Goal: Task Accomplishment & Management: Use online tool/utility

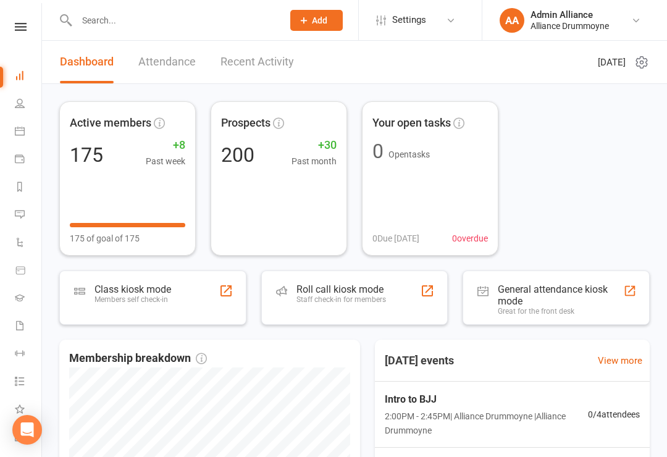
click at [19, 203] on link "Messages" at bounding box center [29, 216] width 28 height 28
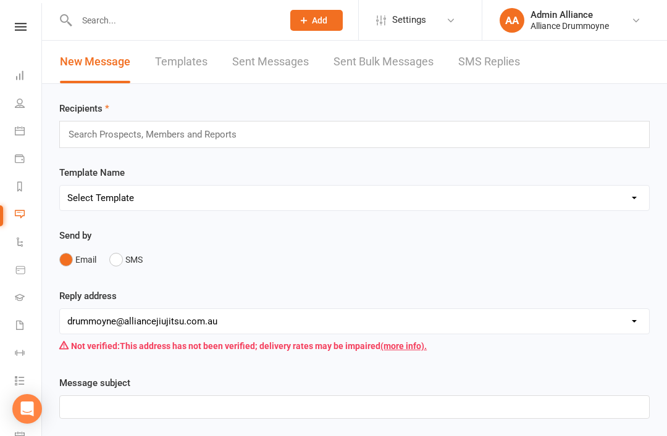
click at [440, 136] on div "Search Prospects, Members and Reports" at bounding box center [354, 134] width 590 height 27
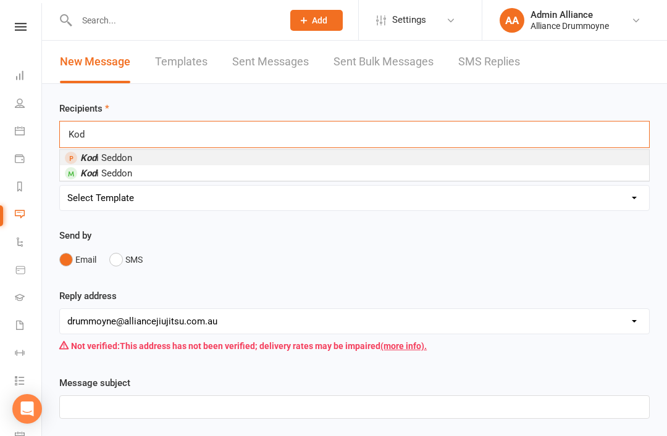
type input "Kod"
click at [311, 177] on li "Kod i Seddon" at bounding box center [354, 172] width 589 height 15
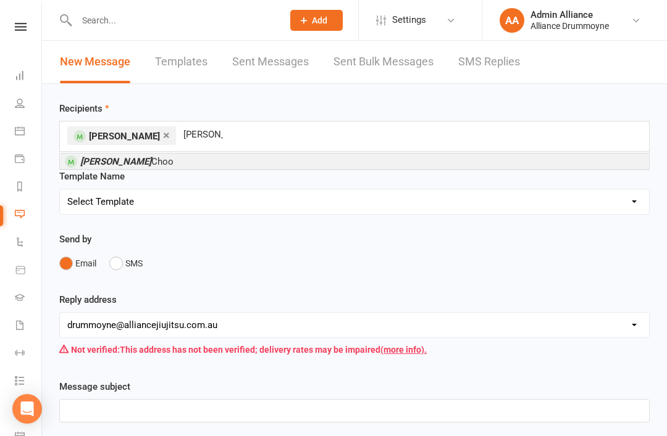
type input "alexis"
click at [220, 164] on li "Alexis Choo" at bounding box center [354, 161] width 589 height 15
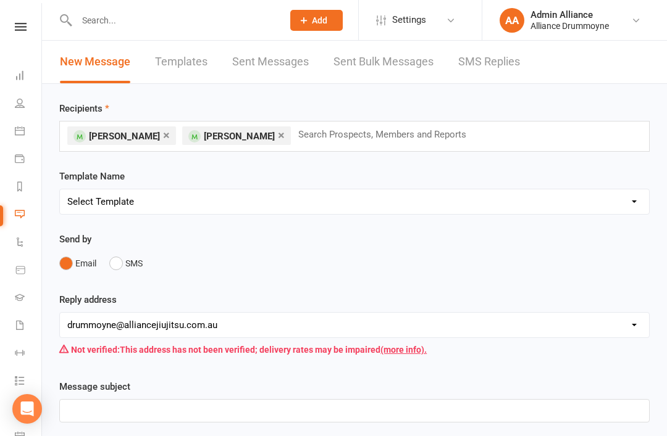
click at [366, 139] on input "text" at bounding box center [387, 135] width 181 height 16
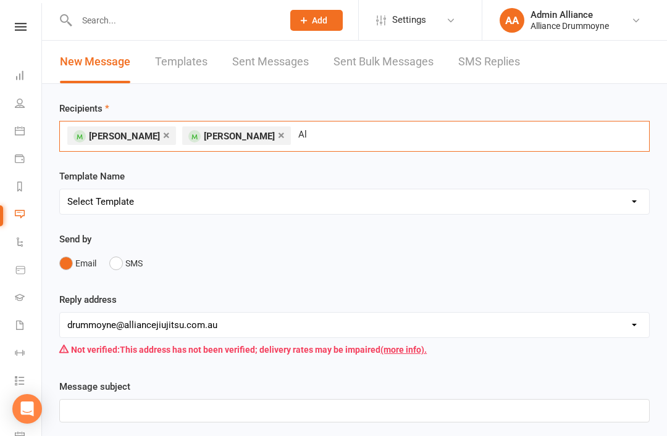
type input "A"
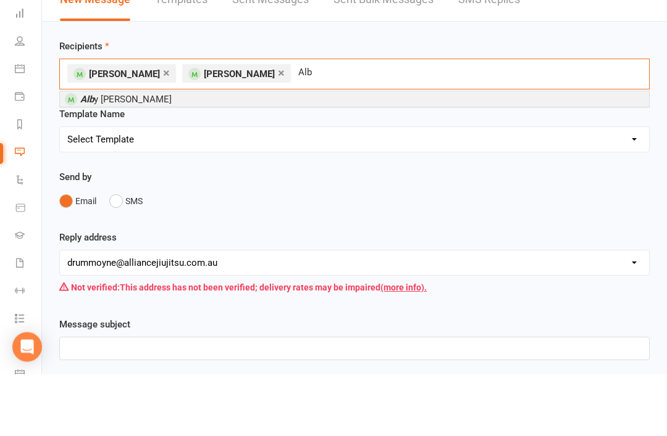
type input "Alb"
click at [249, 154] on li "Alb y Campbell" at bounding box center [354, 161] width 589 height 15
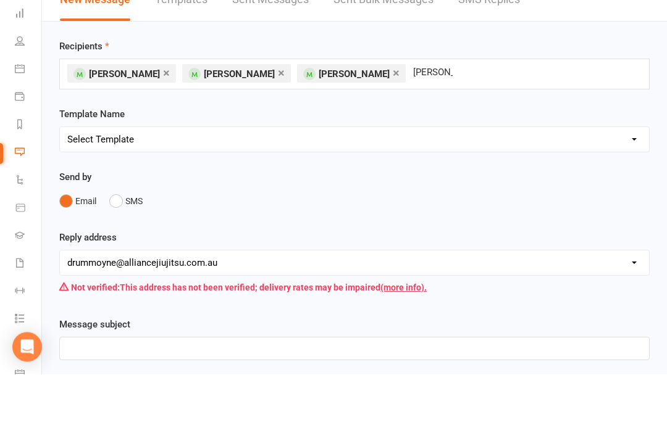
scroll to position [62, 0]
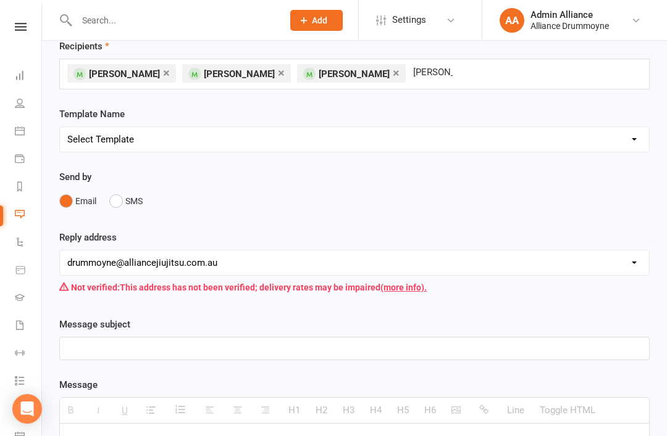
click at [455, 69] on div "× Kodi Seddon × Alexis Choo × Alby Campbell kay kay" at bounding box center [354, 74] width 590 height 31
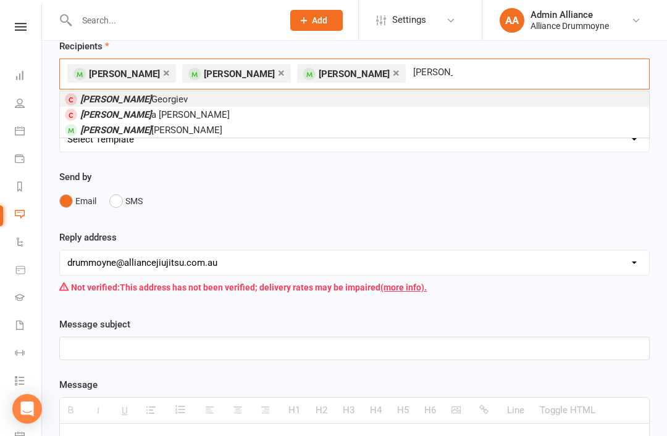
click at [457, 74] on div "× Kodi Seddon × Alexis Choo × Alby Campbell Kai Kai" at bounding box center [354, 74] width 590 height 31
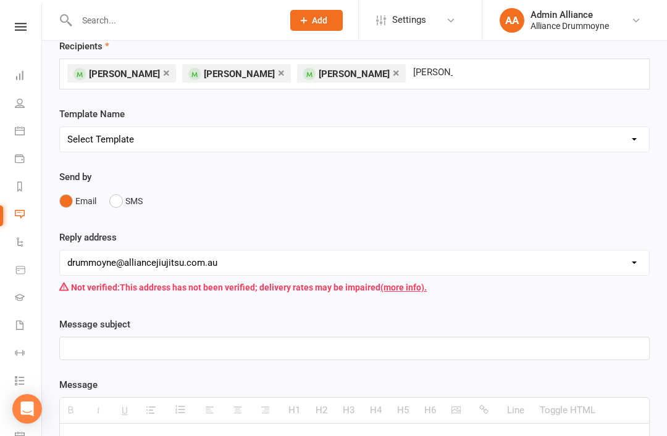
scroll to position [62, 0]
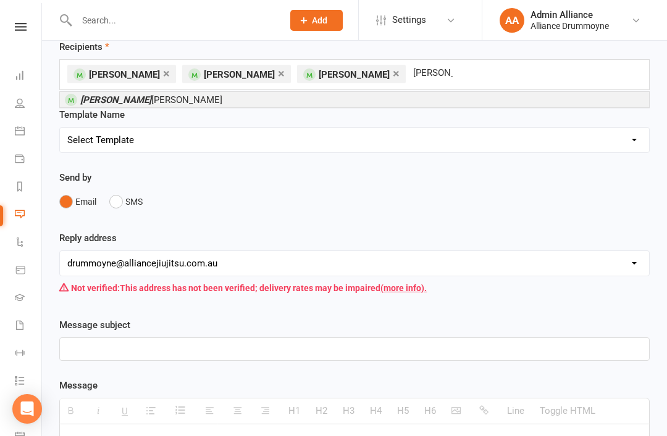
type input "Kayl"
click at [477, 99] on li "Kayl ee Pugliese" at bounding box center [354, 99] width 589 height 15
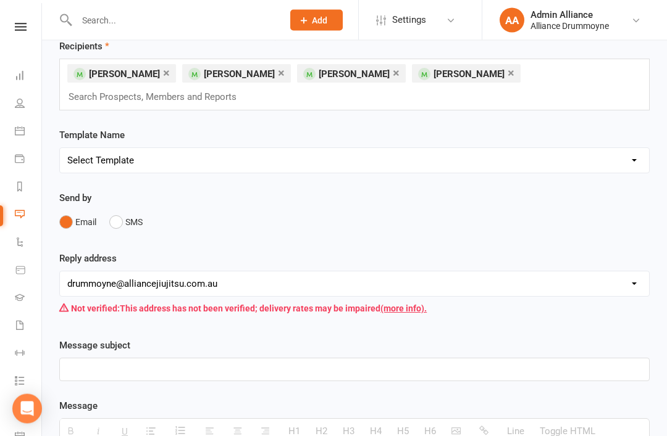
scroll to position [62, 0]
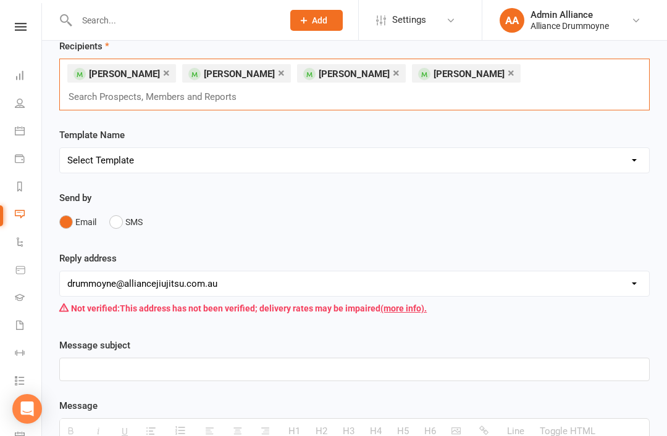
click at [520, 96] on div "× Kodi Seddon × Alexis Choo × Alby Campbell × Kaylee Pugliese Search Prospects,…" at bounding box center [354, 85] width 590 height 52
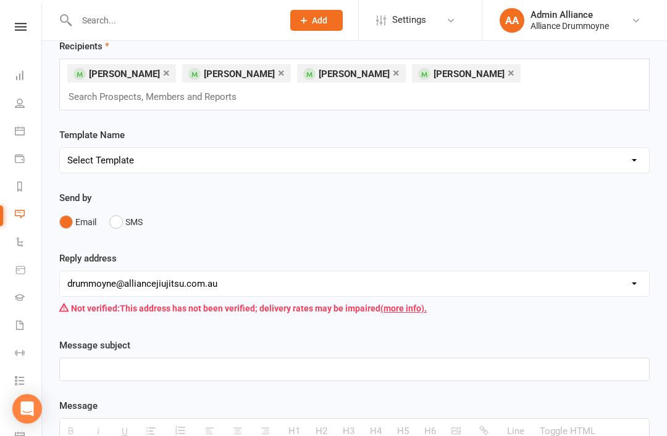
scroll to position [62, 0]
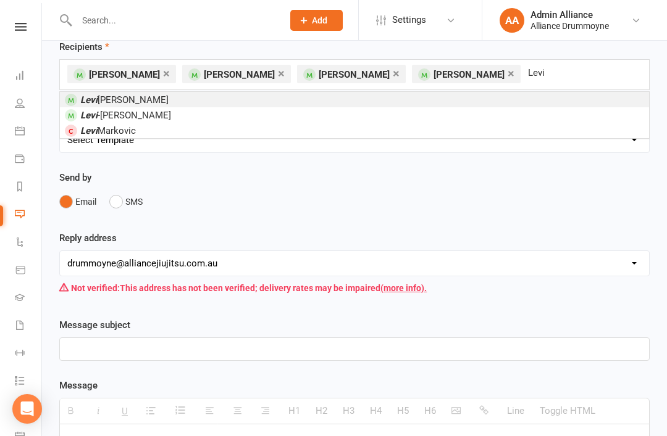
type input "Levi"
click at [142, 99] on li "Levi Freitas" at bounding box center [354, 99] width 589 height 15
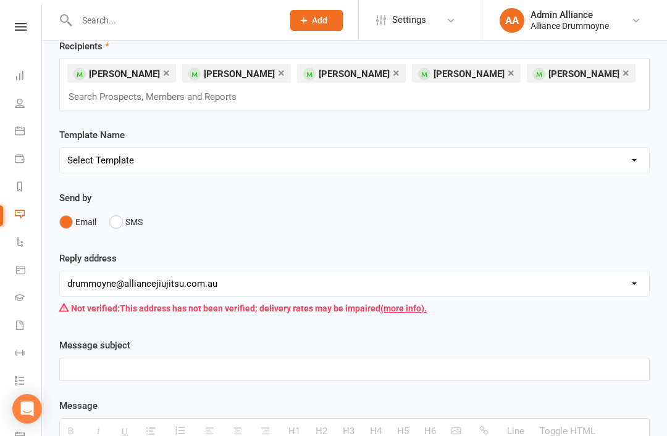
click at [414, 97] on div "× Kodi Seddon × Alexis Choo × Alby Campbell × Kaylee Pugliese × Levi Freitas Se…" at bounding box center [354, 85] width 590 height 52
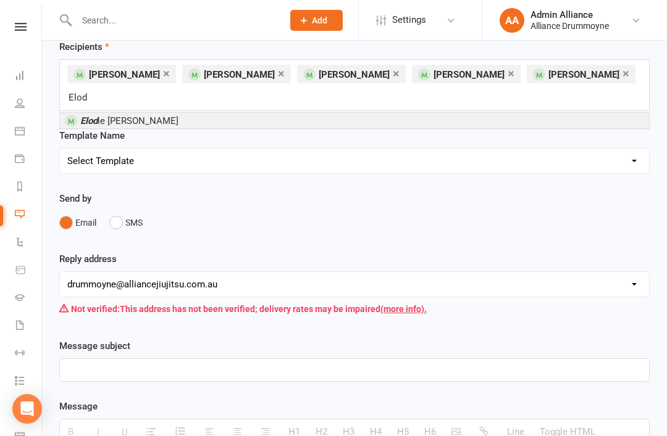
type input "Elod"
click at [514, 113] on li "Elod ie Spada" at bounding box center [354, 120] width 589 height 15
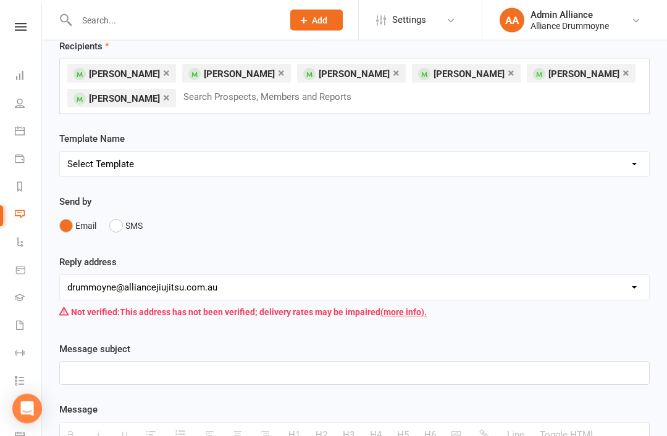
scroll to position [62, 0]
click at [385, 108] on div "× Kodi Seddon × Alexis Choo × Alby Campbell × Kaylee Pugliese × Levi Freitas × …" at bounding box center [354, 87] width 590 height 56
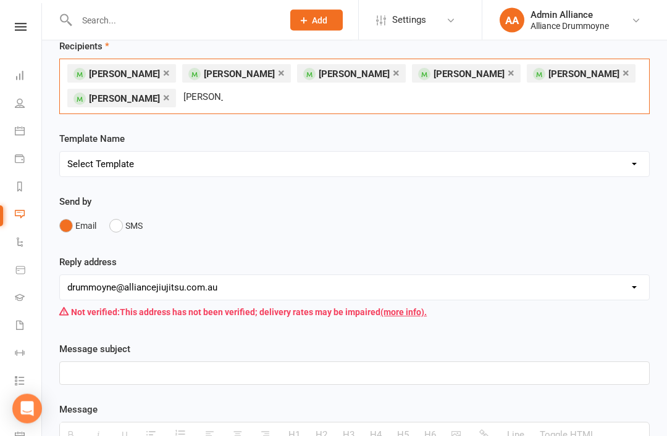
click at [319, 103] on div "× Kodi Seddon × Alexis Choo × Alby Campbell × Kaylee Pugliese × Levi Freitas × …" at bounding box center [354, 87] width 590 height 56
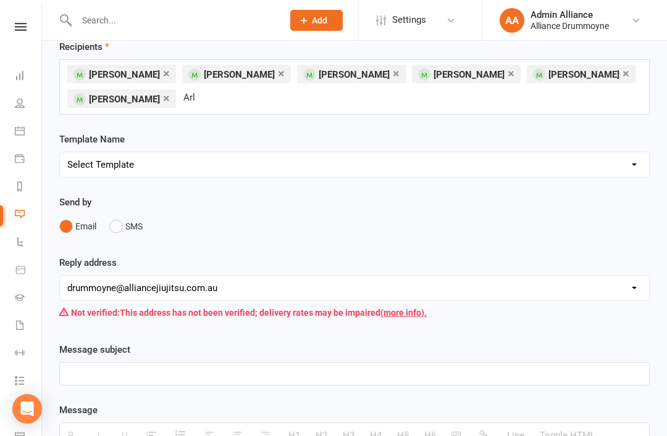
type input "Arlo"
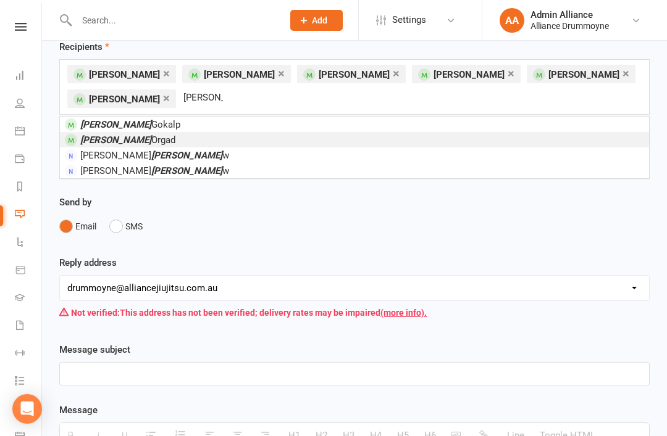
click at [140, 141] on li "Arlo Orgad" at bounding box center [354, 139] width 589 height 15
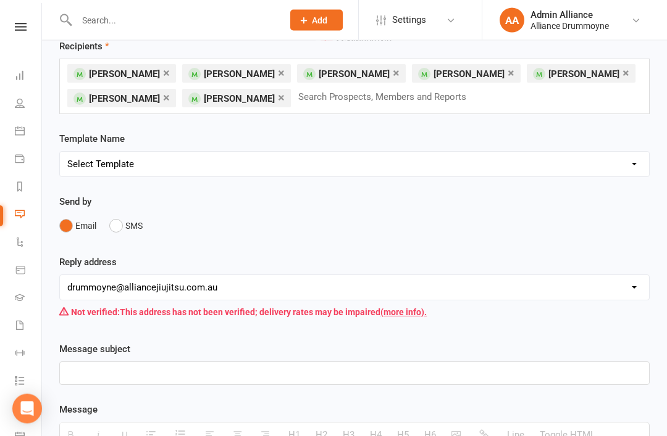
click at [432, 106] on input "text" at bounding box center [388, 98] width 182 height 16
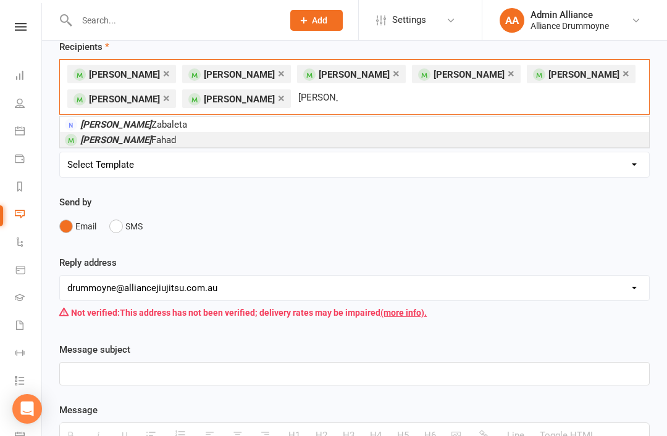
type input "Xavier"
click at [288, 138] on li "Xavier Fahad" at bounding box center [354, 139] width 589 height 15
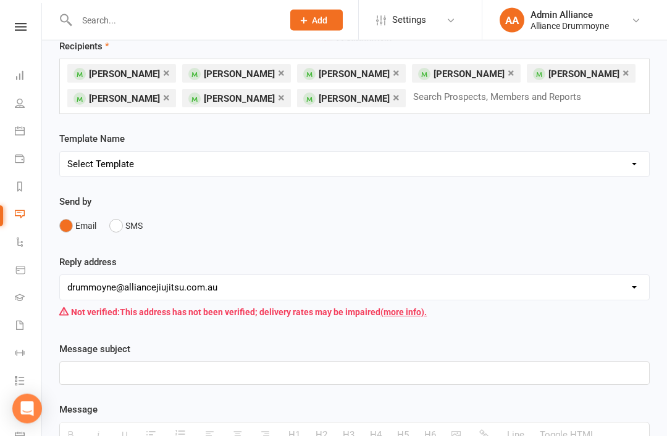
click at [487, 105] on input "text" at bounding box center [502, 98] width 181 height 16
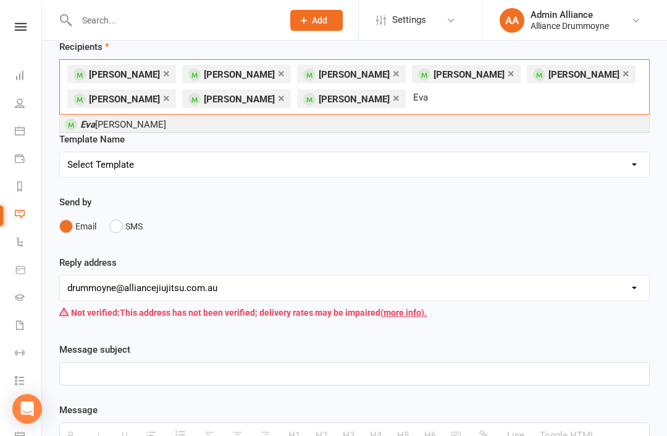
type input "Eva"
click at [454, 120] on li "Eva Cutrone" at bounding box center [354, 124] width 589 height 15
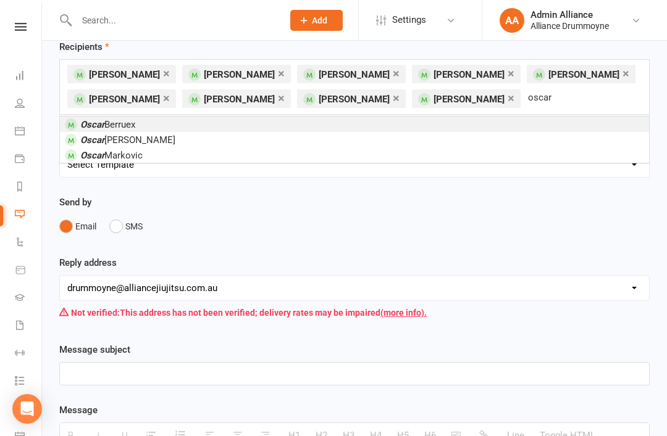
type input "oscar"
click at [174, 123] on li "Oscar Berruex" at bounding box center [354, 124] width 589 height 15
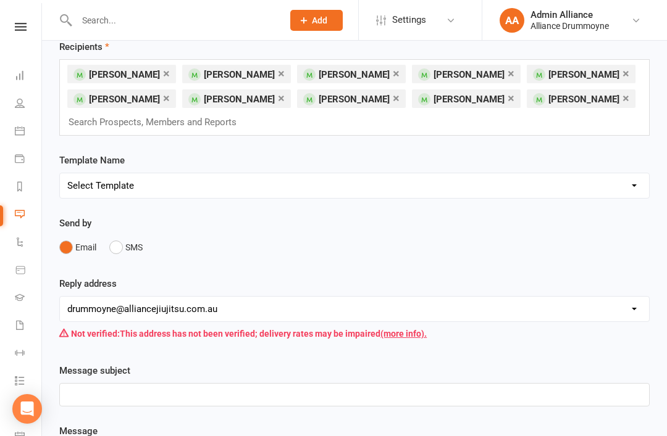
scroll to position [62, 0]
click at [521, 125] on div "× Kodi Seddon × Alexis Choo × Alby Campbell × Kaylee Pugliese × Levi Freitas × …" at bounding box center [354, 97] width 590 height 77
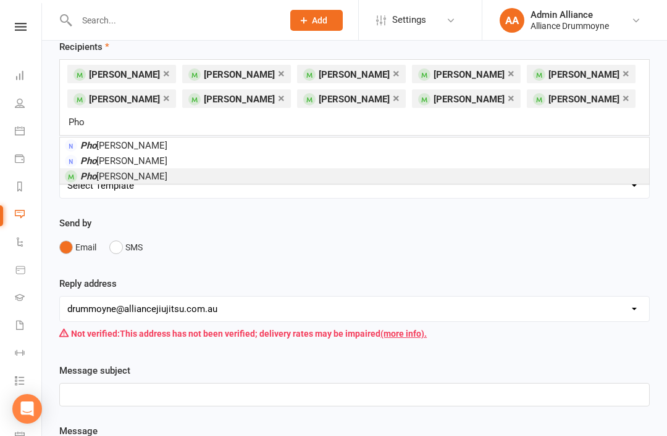
type input "Pho"
click at [228, 169] on li "Pho enix Georgellis" at bounding box center [354, 176] width 589 height 15
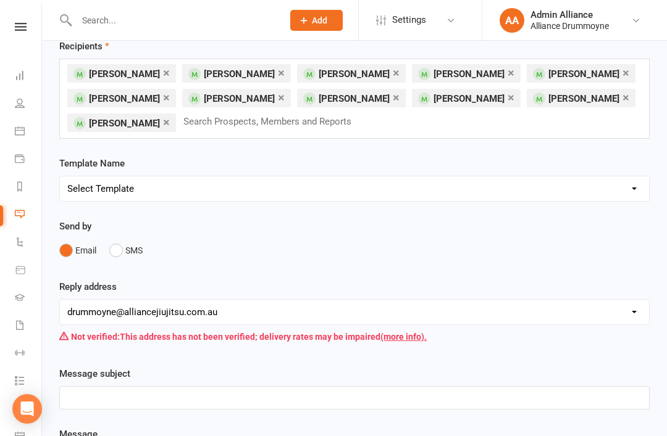
click at [341, 129] on input "text" at bounding box center [272, 122] width 181 height 16
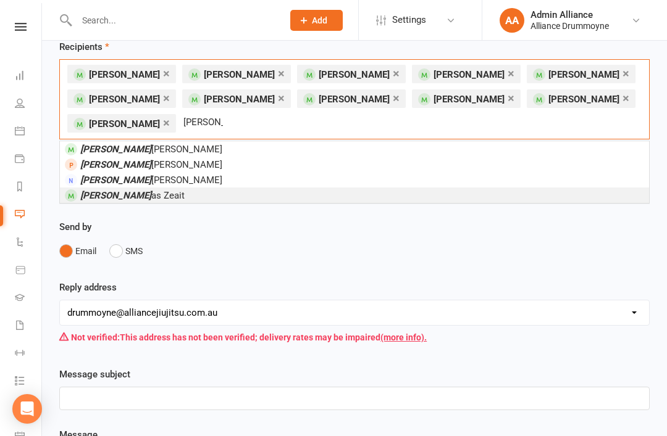
type input "Eli"
click at [149, 201] on li "Eli as Zeait" at bounding box center [354, 195] width 589 height 15
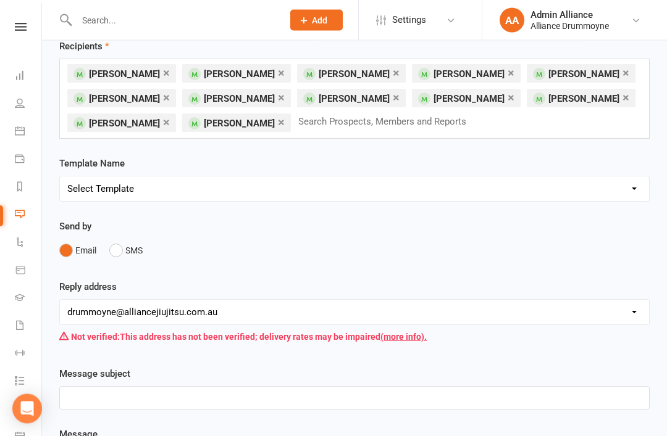
click at [406, 122] on input "text" at bounding box center [387, 122] width 181 height 16
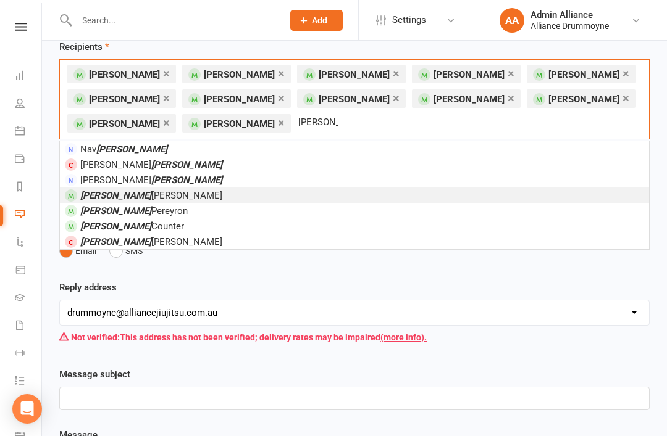
type input "Thomas"
click at [162, 198] on li "Thomas Scanlan" at bounding box center [354, 195] width 589 height 15
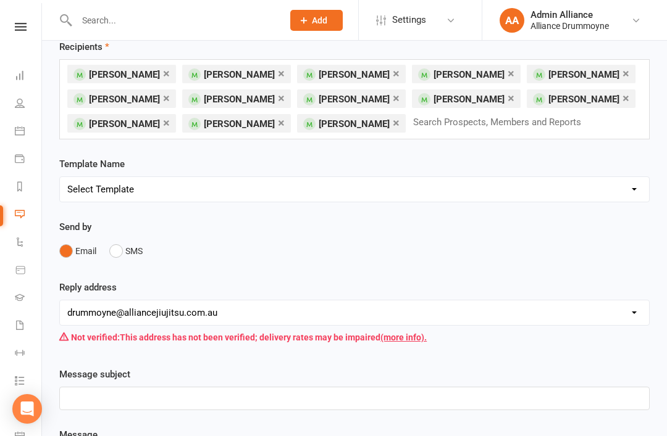
scroll to position [62, 0]
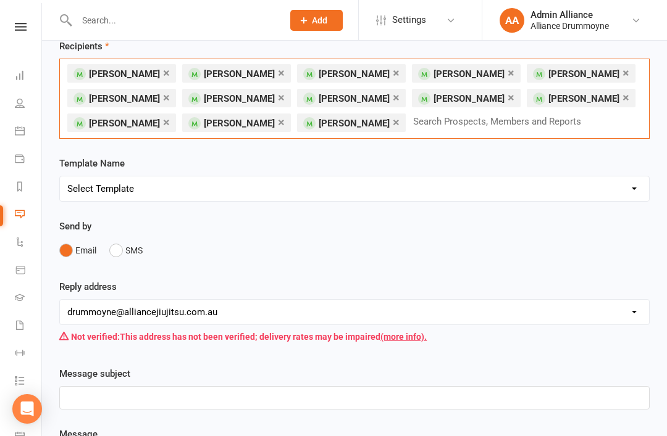
click at [524, 130] on input "text" at bounding box center [502, 122] width 181 height 16
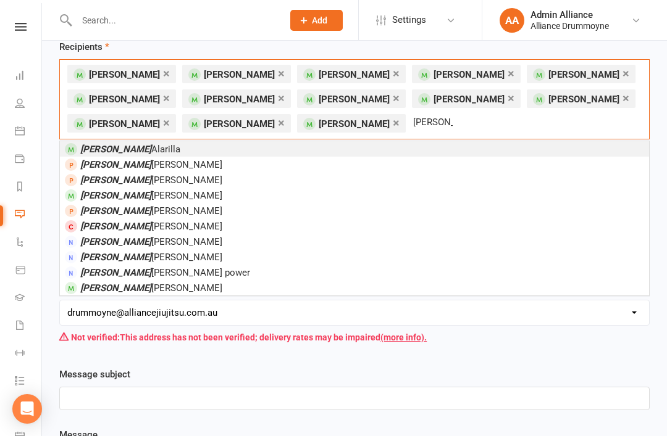
type input "Alex"
click at [494, 146] on li "Alex Alarilla" at bounding box center [354, 148] width 589 height 15
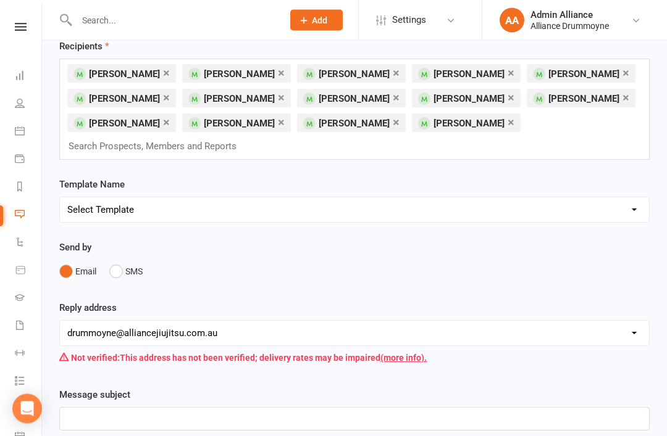
scroll to position [62, 0]
click at [534, 137] on div "× Kodi Seddon × Alexis Choo × Alby Campbell × Kaylee Pugliese × Levi Freitas × …" at bounding box center [354, 109] width 590 height 101
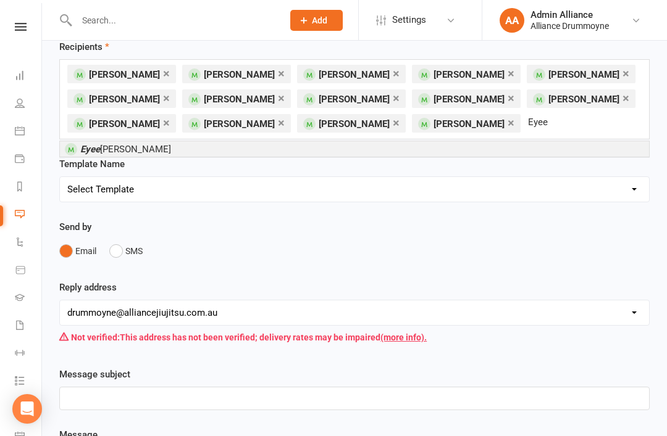
type input "Eyee"
click at [530, 156] on li "Eyee Wang" at bounding box center [354, 148] width 589 height 15
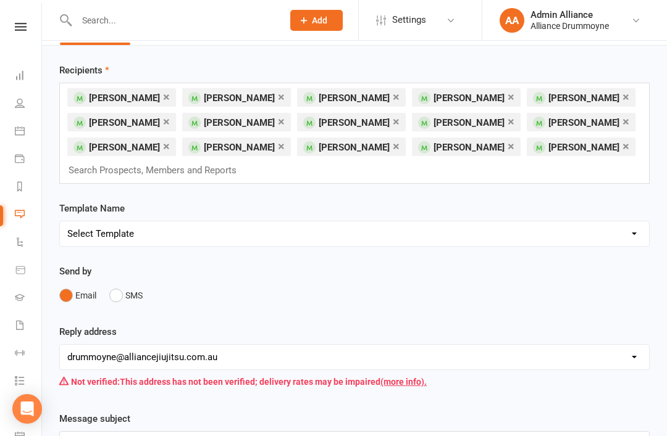
scroll to position [31, 0]
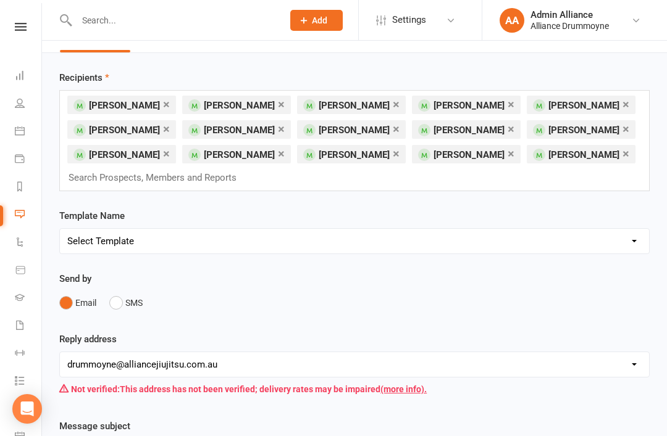
click at [396, 185] on div "× Kodi Seddon × Alexis Choo × Alby Campbell × Kaylee Pugliese × Levi Freitas × …" at bounding box center [354, 140] width 590 height 101
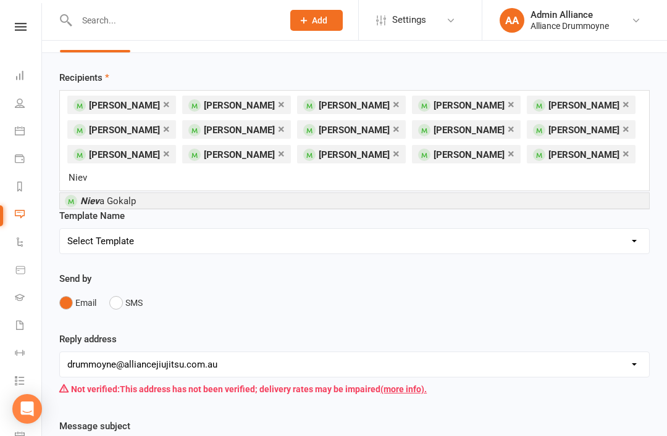
type input "Niev"
click at [471, 193] on li "Niev a Gokalp" at bounding box center [354, 200] width 589 height 15
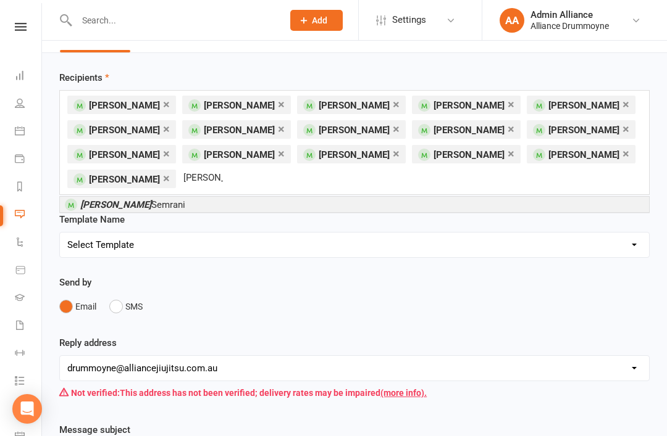
type input "astrid"
click at [512, 207] on li "Astrid Semrani" at bounding box center [354, 204] width 589 height 15
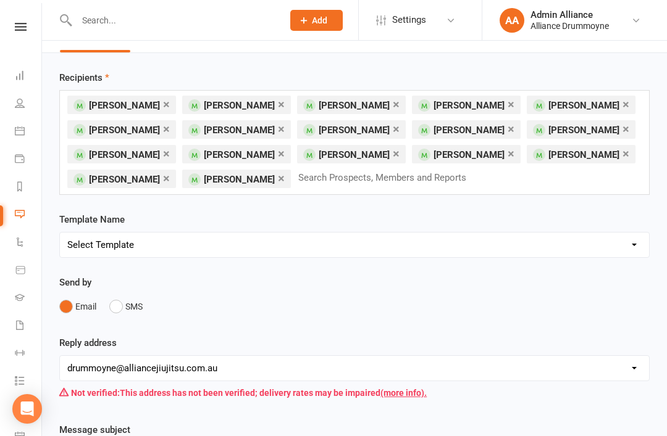
click at [396, 186] on input "text" at bounding box center [387, 178] width 181 height 16
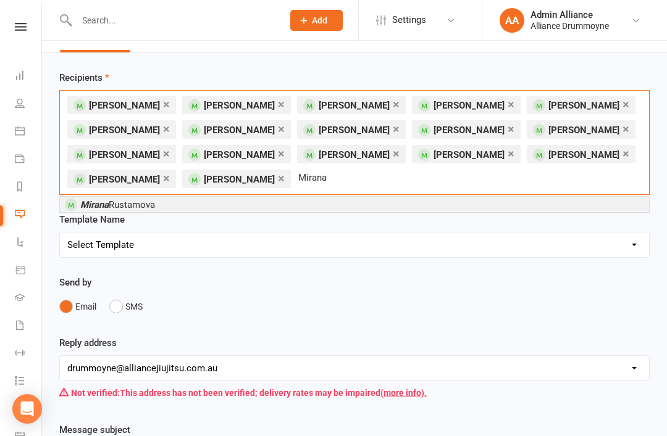
type input "Mirana"
click at [541, 207] on li "Mirana Rustamova" at bounding box center [354, 204] width 589 height 15
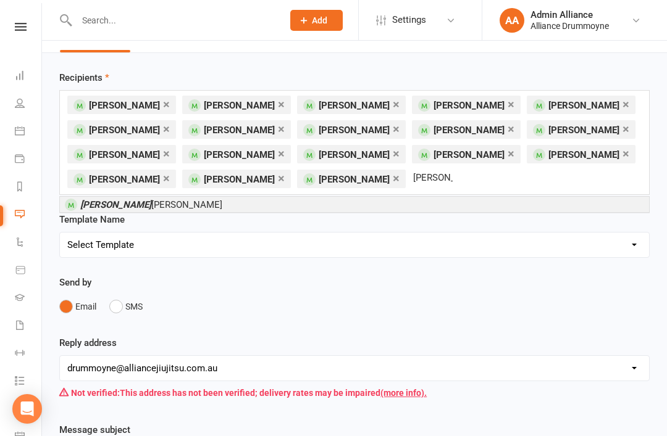
type input "angelo"
click at [480, 204] on li "ANGELO CAVALIERE" at bounding box center [354, 204] width 589 height 15
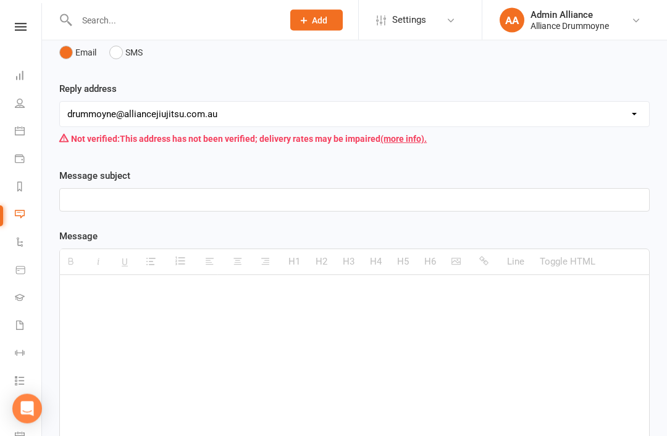
scroll to position [535, 0]
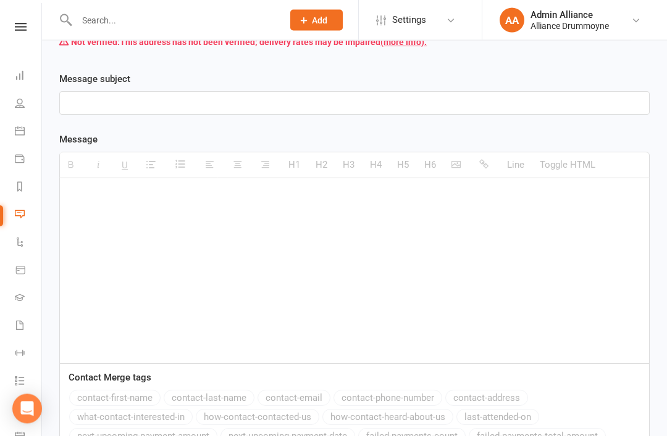
click at [270, 248] on div at bounding box center [354, 271] width 589 height 185
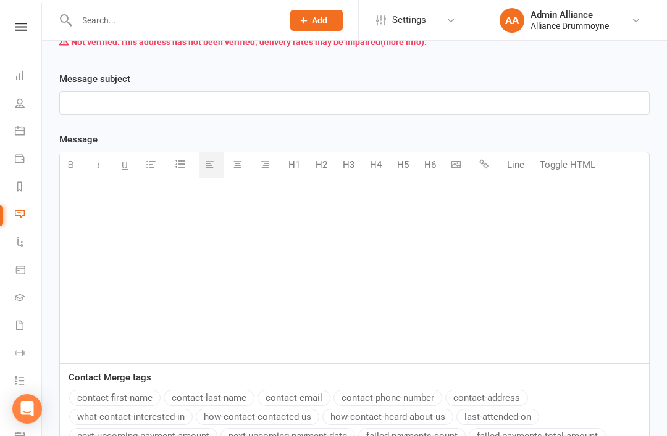
scroll to position [402, 0]
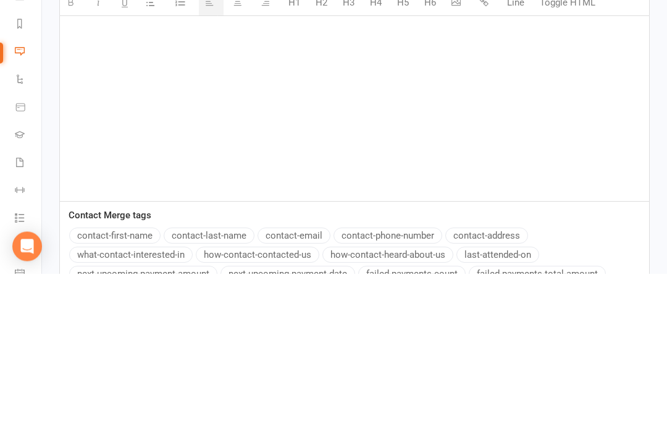
click at [128, 179] on div at bounding box center [354, 271] width 589 height 185
paste div
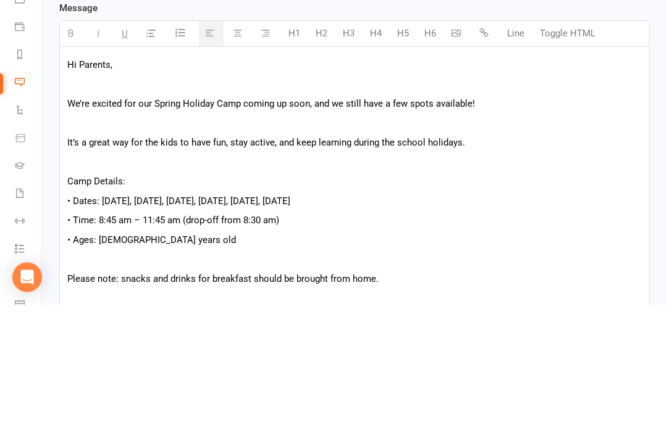
click at [74, 228] on p "We’re excited for our Spring Holiday Camp coming up soon, and we still have a f…" at bounding box center [354, 235] width 574 height 15
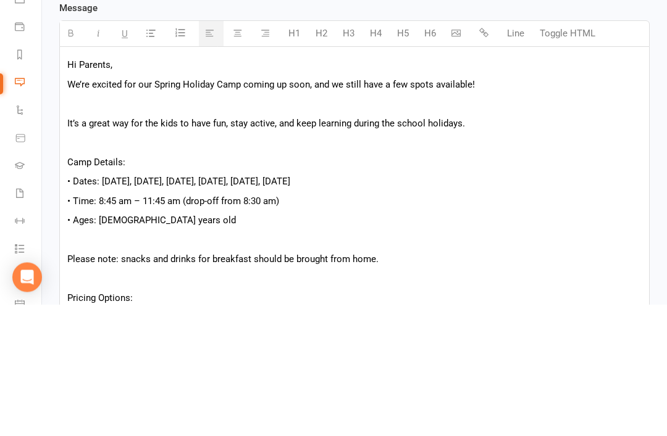
click at [69, 248] on p "It’s a great way for the kids to have fun, stay active, and keep learning durin…" at bounding box center [354, 255] width 574 height 15
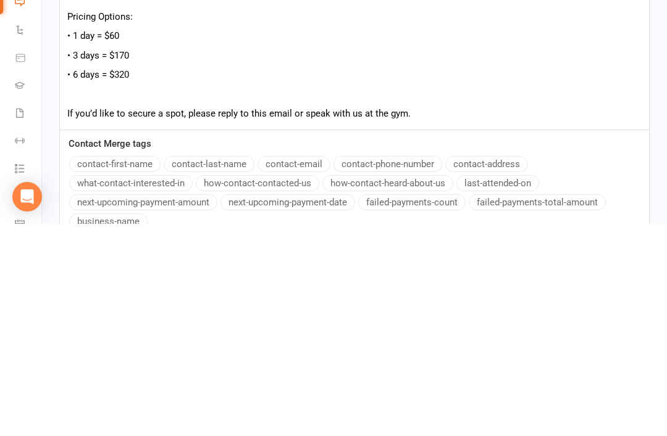
scroll to position [588, 0]
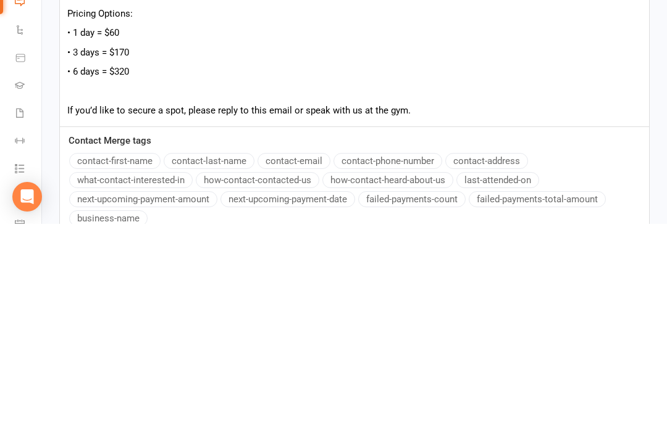
click at [225, 315] on p "If you’d like to secure a spot, please reply to this email or speak with us at …" at bounding box center [354, 322] width 574 height 15
click at [306, 315] on p "If you’d like to secure a spot, please use the link below l or speak with us at…" at bounding box center [354, 322] width 574 height 15
click at [452, 104] on div "Hi Parents, We’re excited for our Spring Holiday Camp coming up soon, and we st…" at bounding box center [354, 166] width 589 height 345
click at [460, 315] on p "If you’d like to secure a spot, please use the link below or speak with us at t…" at bounding box center [354, 322] width 574 height 15
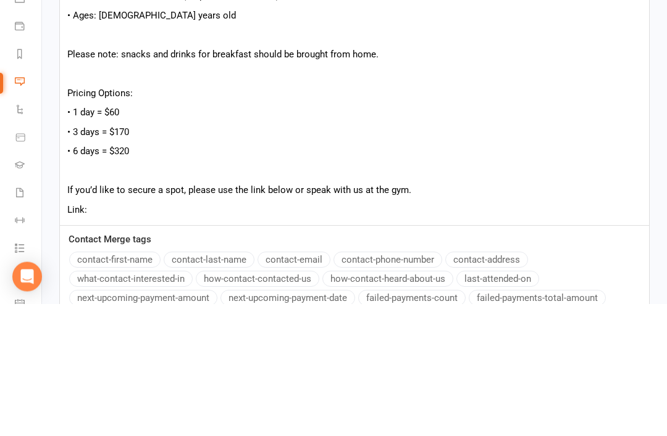
click at [154, 335] on p "Link:" at bounding box center [354, 342] width 574 height 15
click at [134, 204] on div "Hi Parents, We’re excited for our Spring Holiday Camp coming up soon, and we st…" at bounding box center [354, 176] width 589 height 365
click at [120, 335] on p "Link:" at bounding box center [354, 342] width 574 height 15
click at [123, 335] on p "Link:" at bounding box center [354, 342] width 574 height 15
click at [122, 335] on p "Link:" at bounding box center [354, 342] width 574 height 15
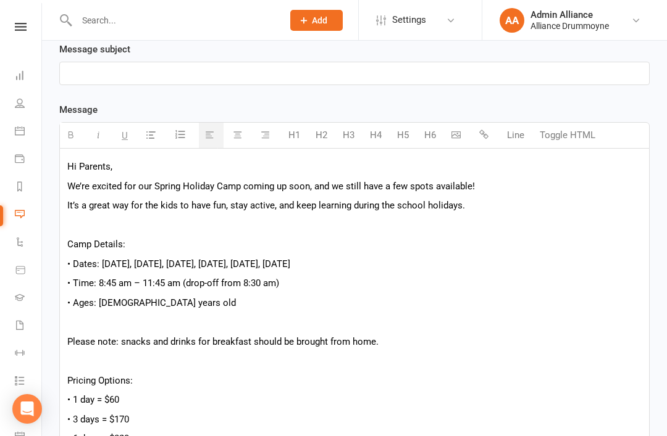
scroll to position [381, 0]
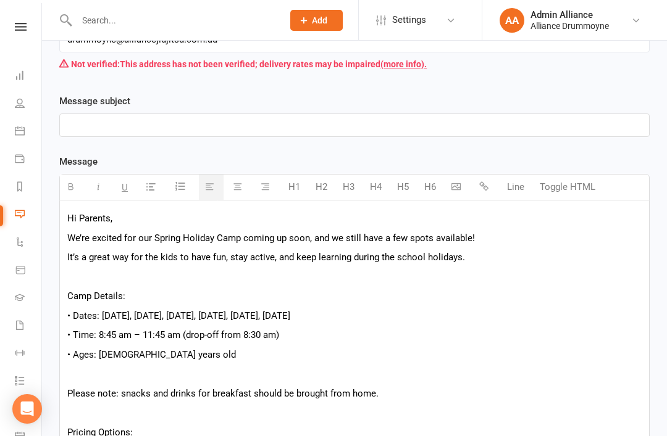
click at [186, 128] on p at bounding box center [354, 125] width 574 height 15
click at [96, 125] on p at bounding box center [354, 125] width 574 height 15
paste div
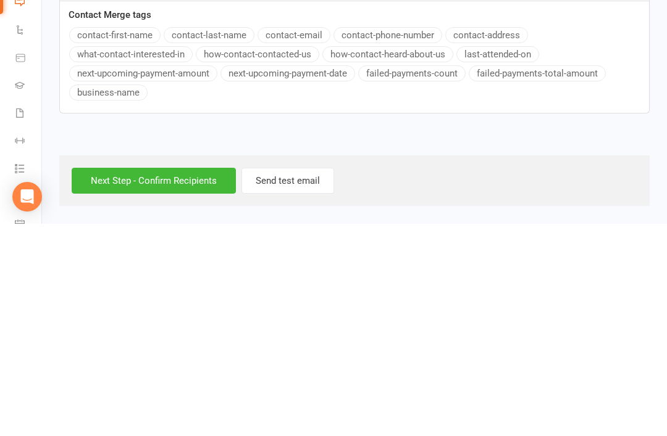
scroll to position [786, 0]
click at [162, 380] on input "Next Step - Confirm Recipients" at bounding box center [154, 393] width 164 height 26
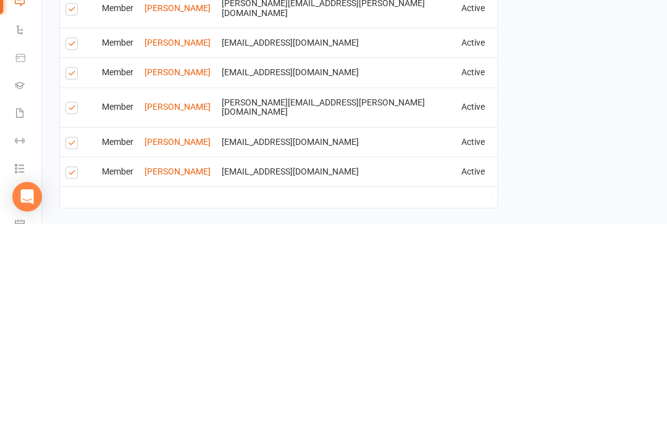
scroll to position [1004, 0]
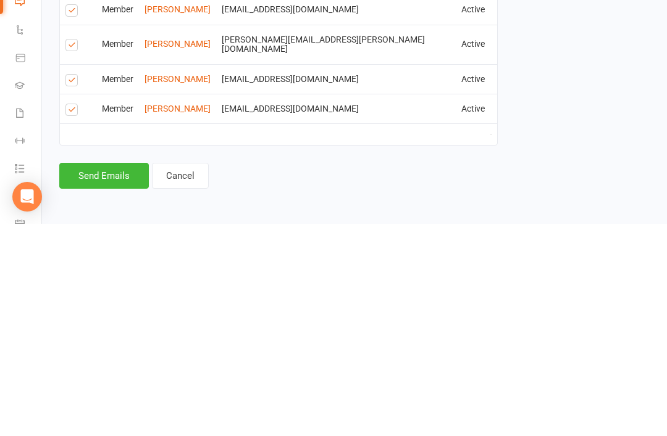
click at [99, 375] on button "Send Emails" at bounding box center [104, 388] width 90 height 26
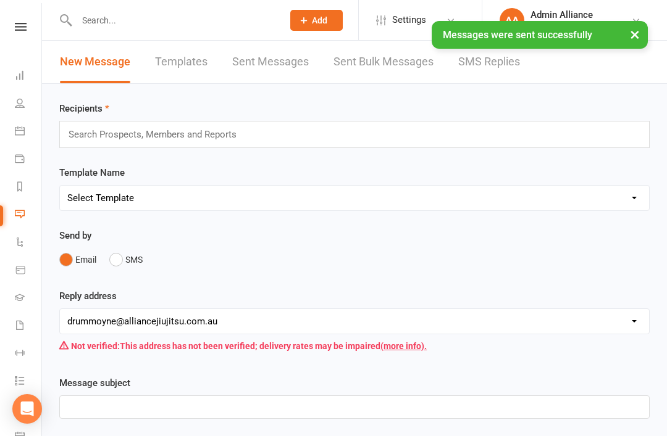
click at [15, 80] on link "Dashboard" at bounding box center [29, 77] width 28 height 28
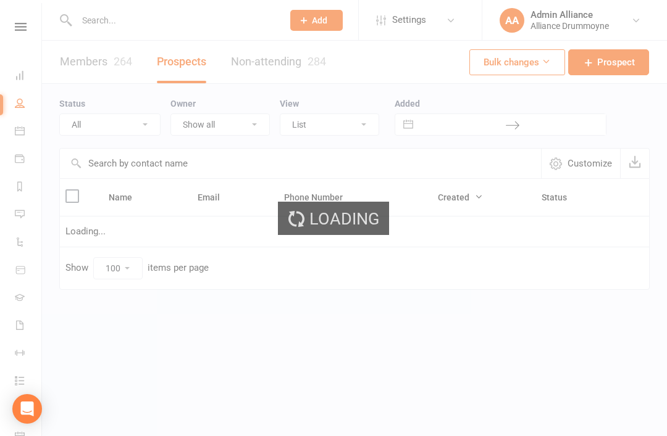
select select "100"
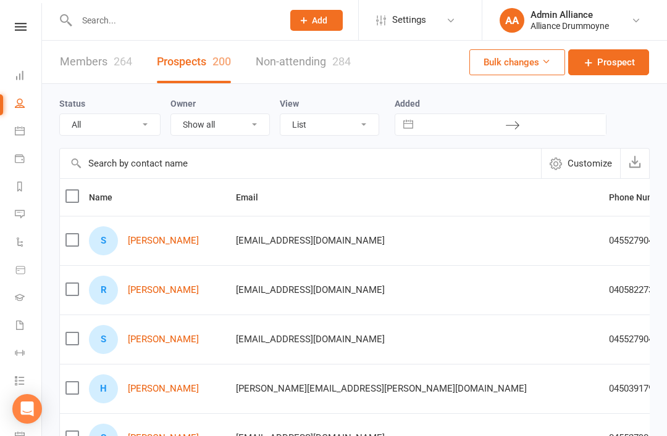
click at [114, 64] on div "264" at bounding box center [123, 61] width 19 height 13
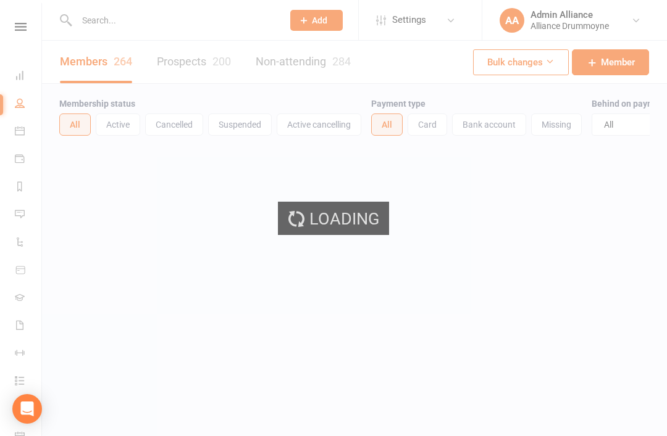
select select "100"
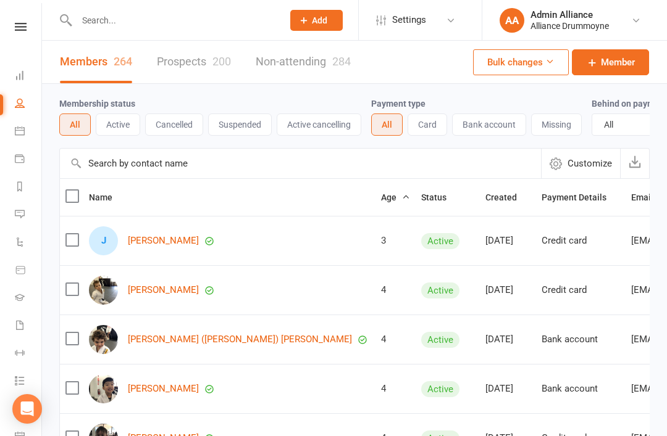
click at [125, 120] on button "Active" at bounding box center [118, 125] width 44 height 22
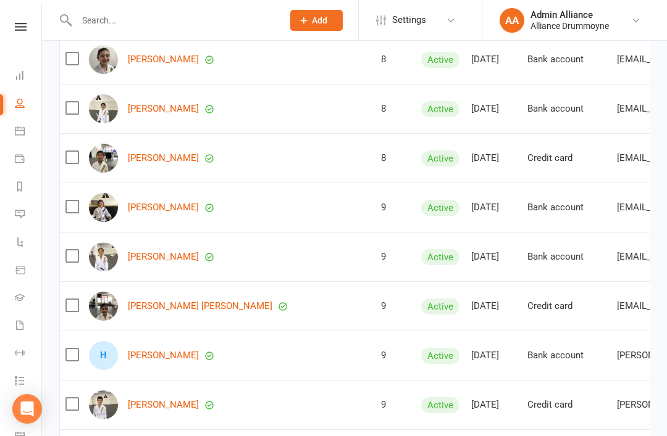
scroll to position [4422, 0]
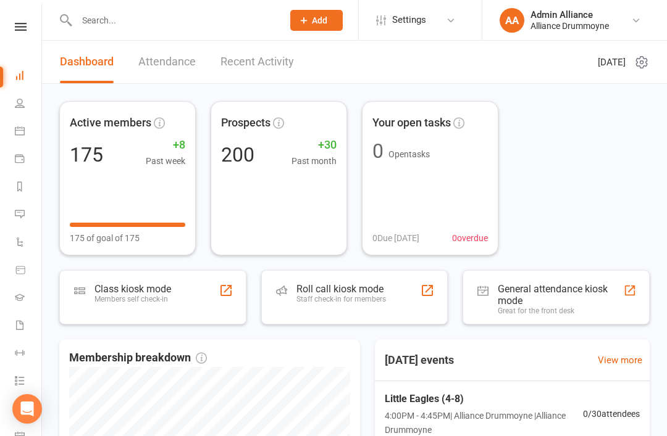
click at [378, 310] on div "Roll call kiosk mode Staff check-in for members" at bounding box center [341, 299] width 90 height 32
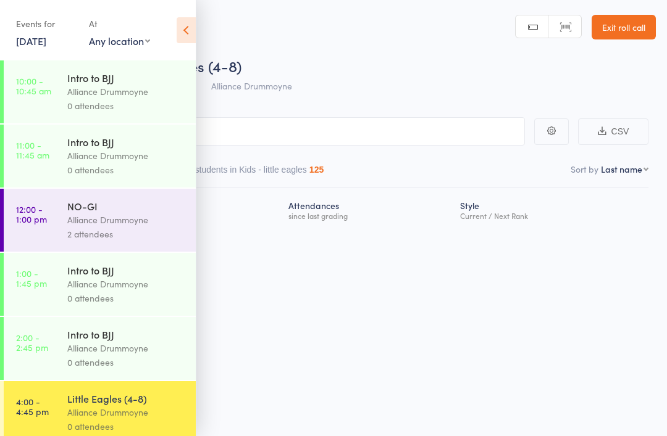
click at [188, 32] on icon at bounding box center [186, 30] width 19 height 26
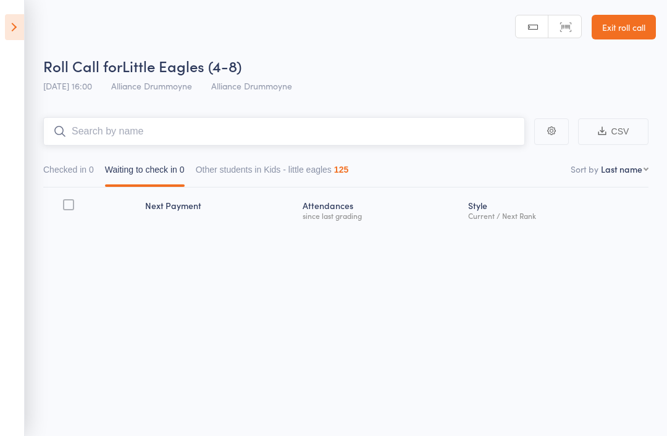
click at [330, 138] on input "search" at bounding box center [283, 131] width 481 height 28
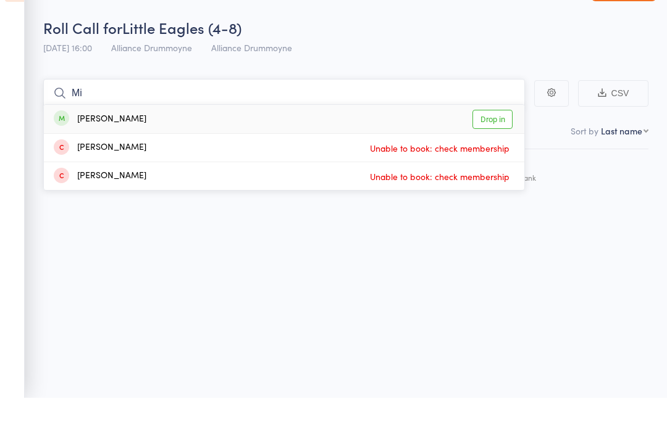
type input "M"
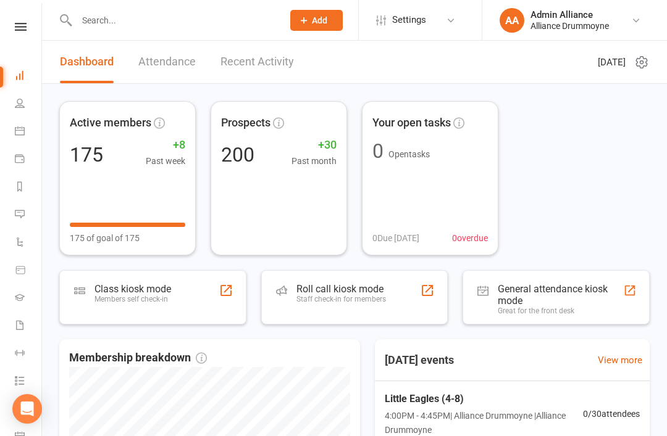
click at [25, 104] on link "People" at bounding box center [29, 105] width 28 height 28
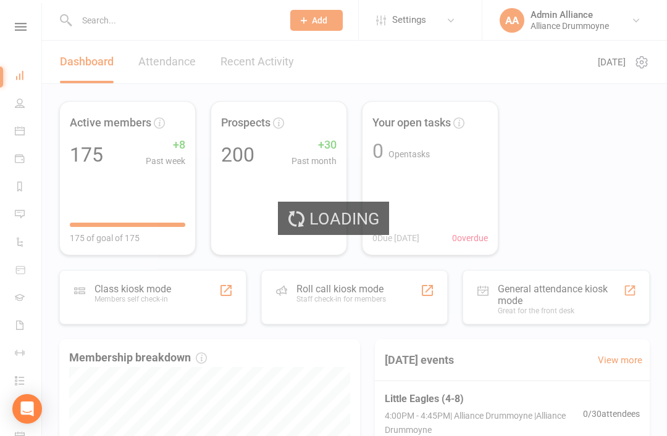
select select "100"
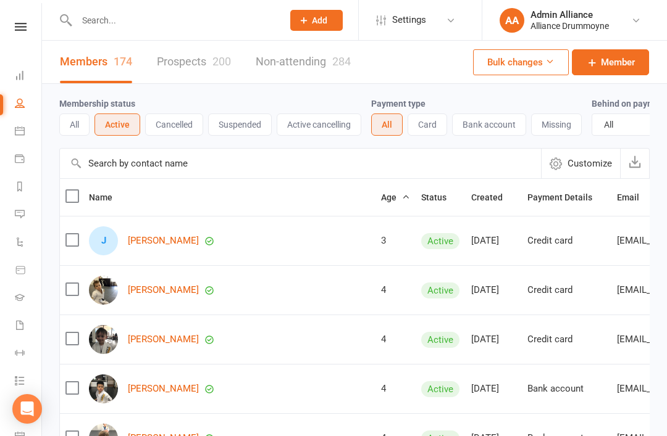
click at [257, 173] on input "text" at bounding box center [300, 164] width 481 height 30
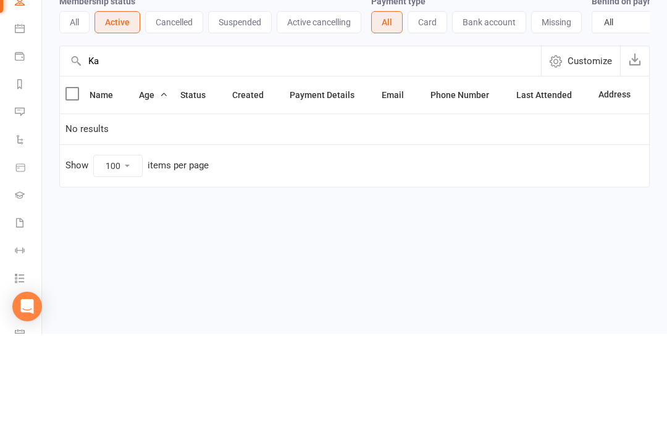
type input "K"
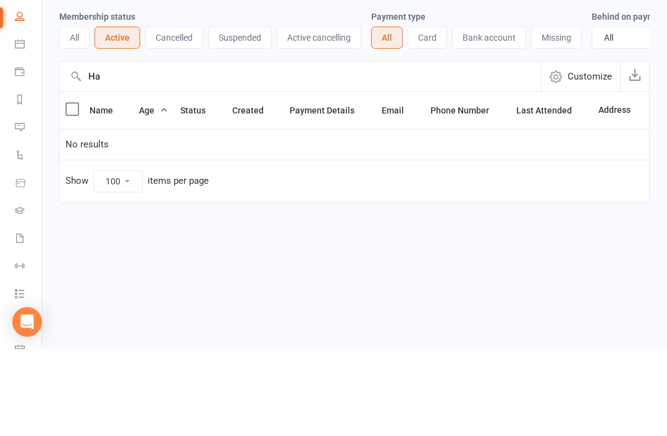
type input "H"
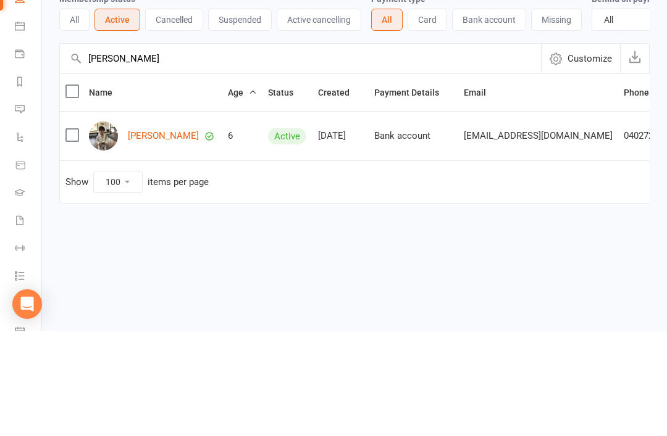
type input "Kai h"
click at [159, 236] on link "Kai Hassan" at bounding box center [163, 241] width 71 height 10
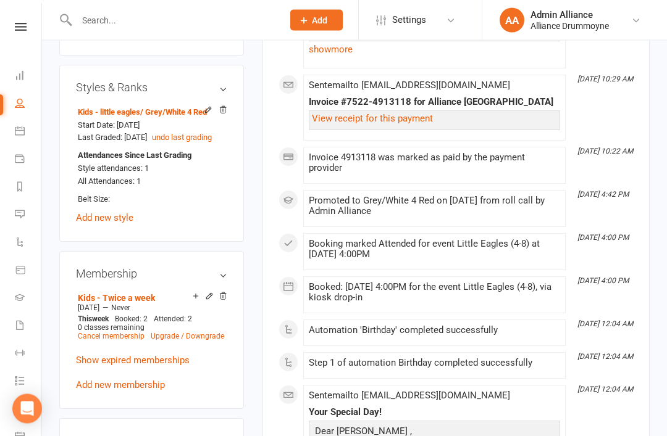
scroll to position [556, 0]
click at [35, 82] on link "Dashboard" at bounding box center [29, 77] width 28 height 28
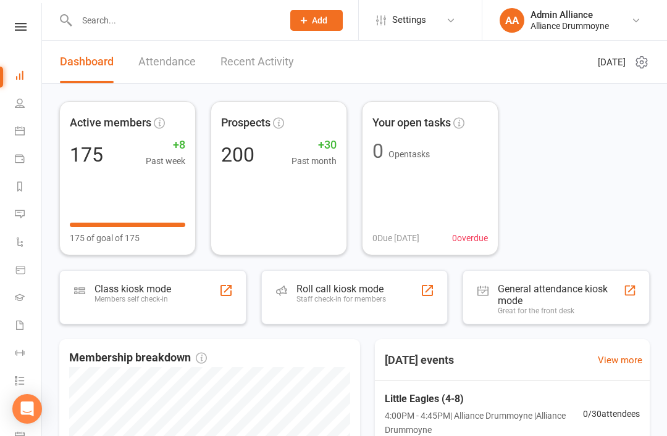
click at [28, 273] on link "Product Sales" at bounding box center [29, 271] width 28 height 28
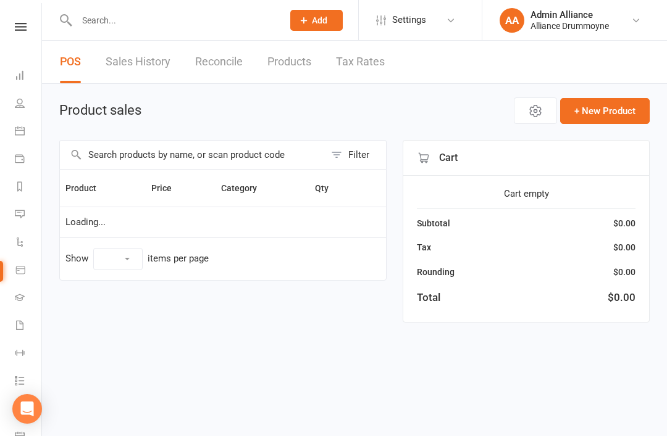
select select "10"
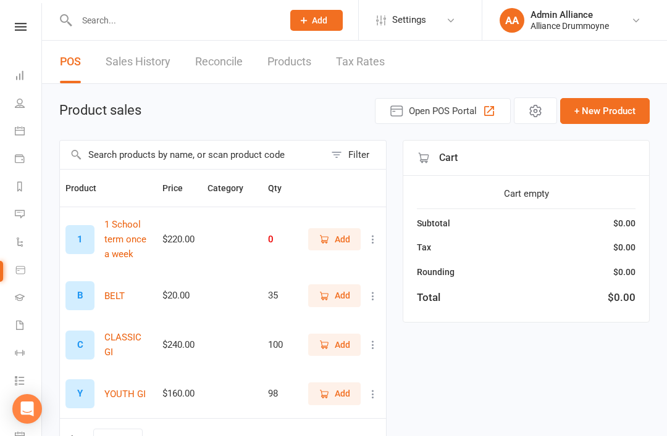
click at [25, 215] on link "Messages" at bounding box center [29, 216] width 28 height 28
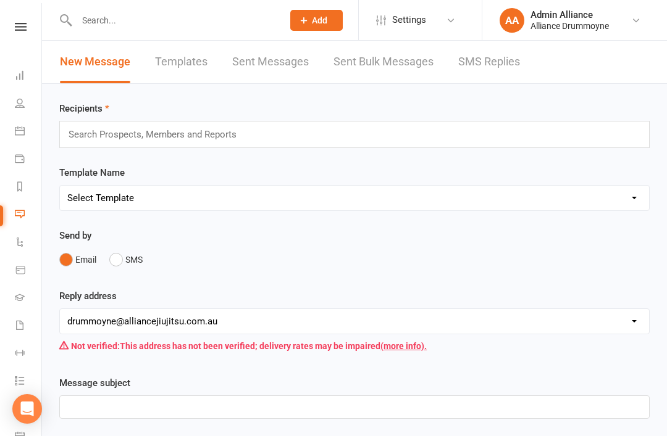
click at [464, 60] on link "SMS Replies" at bounding box center [489, 62] width 62 height 43
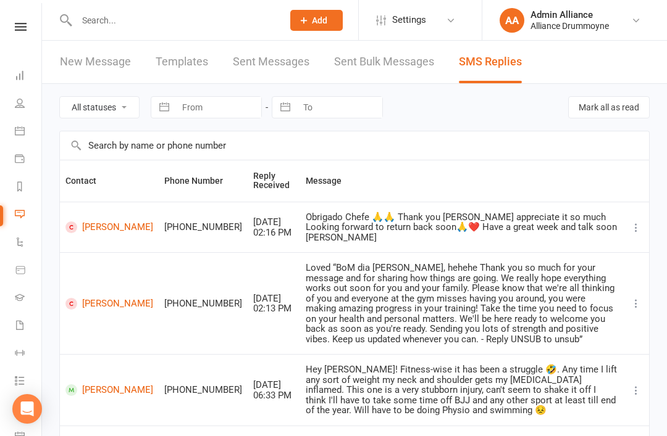
click at [23, 84] on link "Dashboard" at bounding box center [29, 77] width 28 height 28
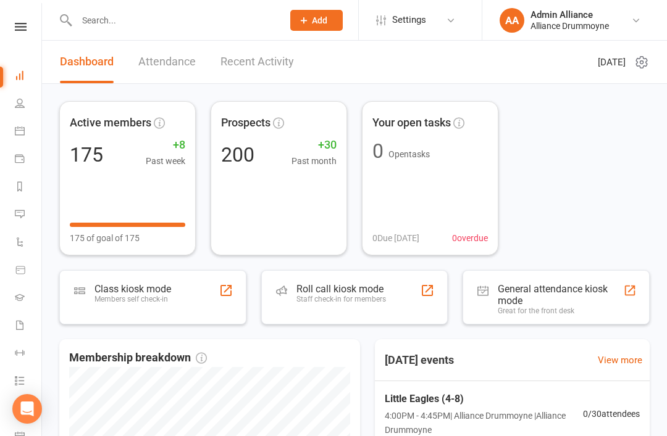
click at [354, 304] on div "Roll call kiosk mode Staff check-in for members" at bounding box center [341, 299] width 90 height 32
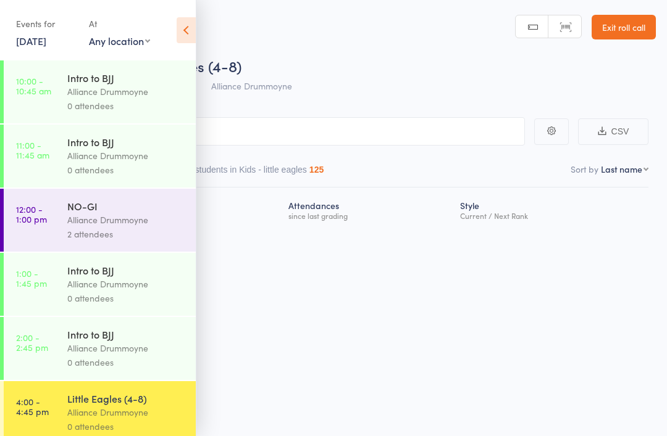
click at [46, 48] on link "[DATE]" at bounding box center [31, 41] width 30 height 14
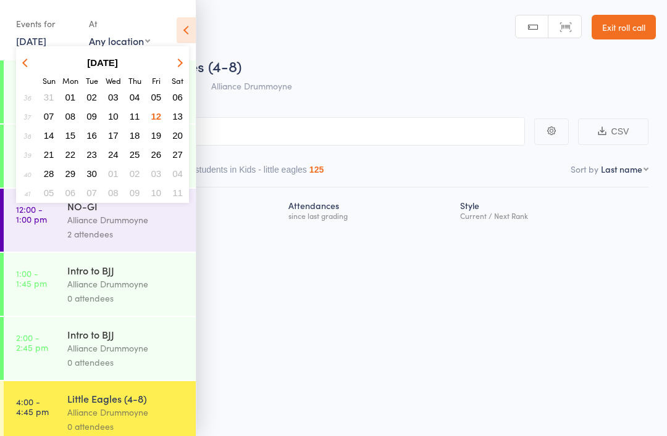
click at [138, 125] on button "11" at bounding box center [134, 116] width 19 height 17
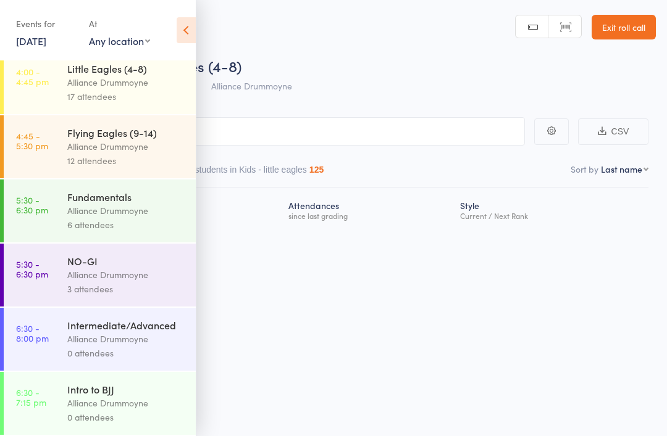
scroll to position [344, 0]
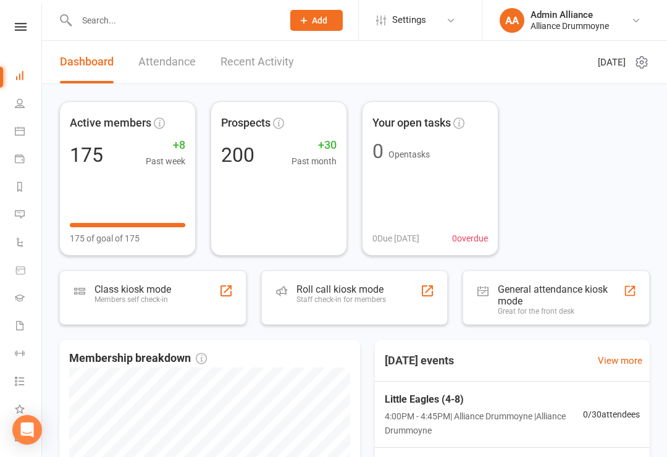
click at [10, 109] on li "People" at bounding box center [20, 105] width 41 height 28
click at [25, 121] on link "Calendar" at bounding box center [29, 133] width 28 height 28
click at [21, 107] on icon at bounding box center [20, 103] width 10 height 10
click at [337, 290] on div "Roll call kiosk mode" at bounding box center [341, 289] width 90 height 12
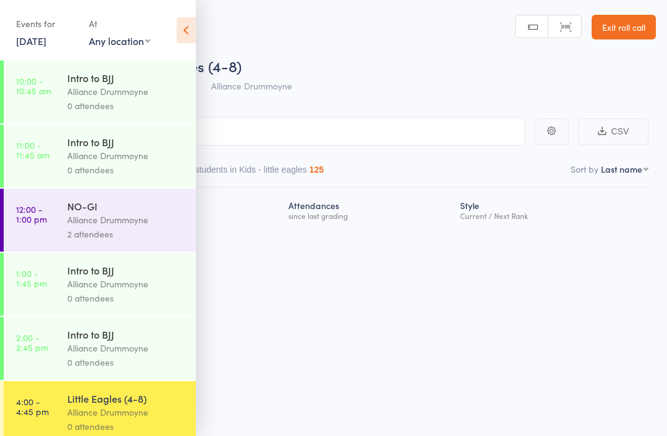
click at [186, 21] on icon at bounding box center [186, 30] width 19 height 26
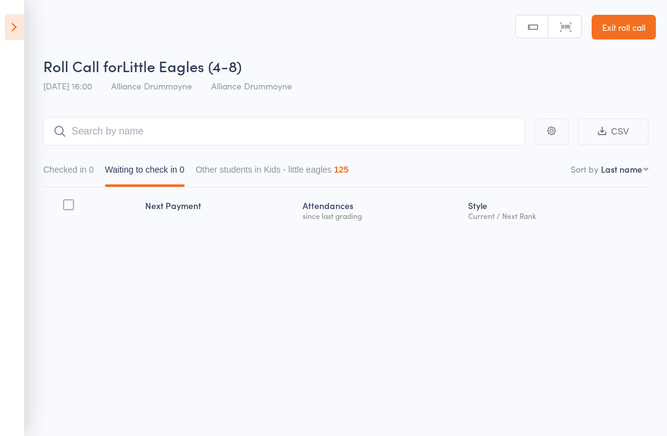
click at [8, 27] on icon at bounding box center [14, 27] width 19 height 26
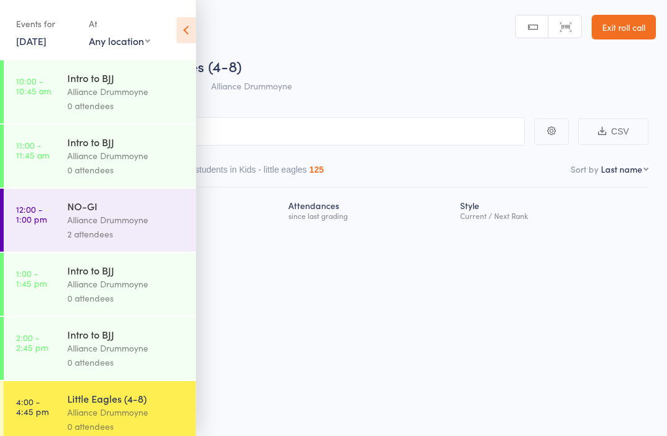
click at [637, 29] on link "Exit roll call" at bounding box center [623, 27] width 64 height 25
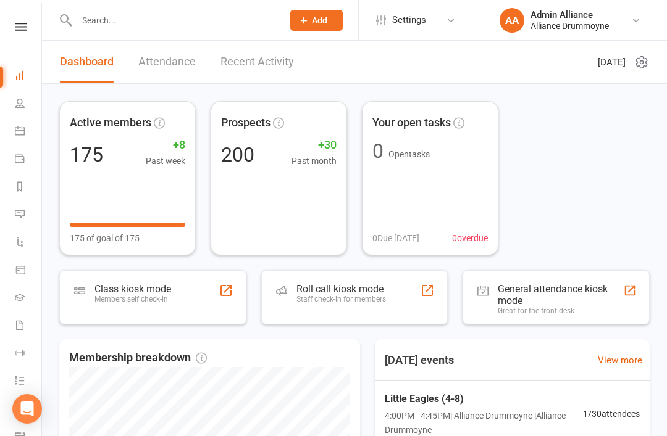
click at [345, 293] on div "Roll call kiosk mode" at bounding box center [341, 289] width 90 height 12
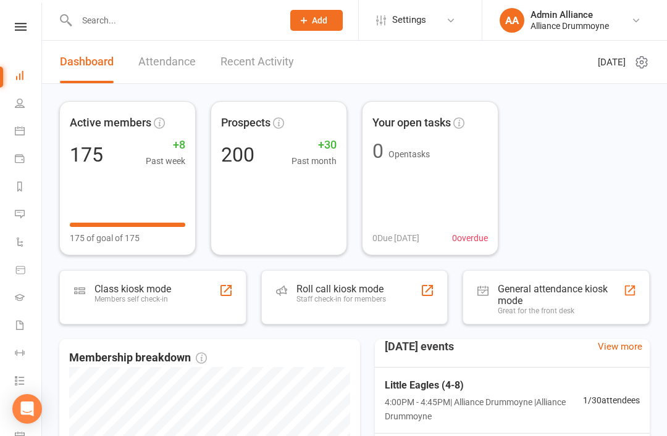
scroll to position [13, 0]
click at [596, 348] on link "View more" at bounding box center [594, 347] width 44 height 15
click at [624, 348] on link "View more" at bounding box center [620, 347] width 44 height 15
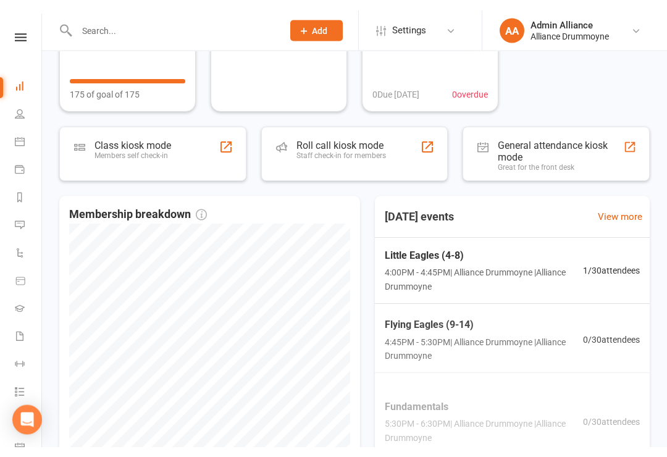
scroll to position [279, 0]
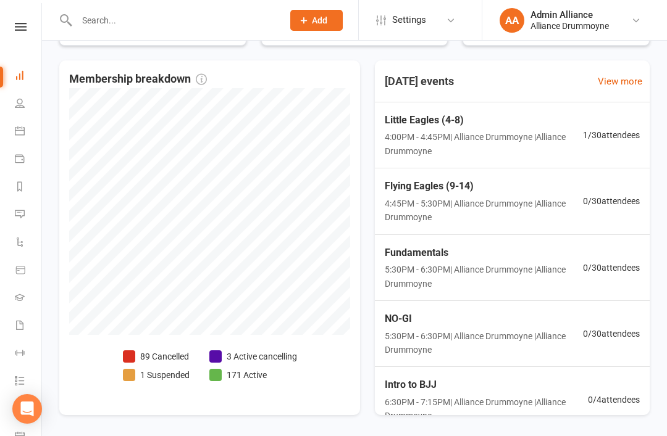
click at [630, 142] on span "1 / 30 attendees" at bounding box center [611, 135] width 57 height 14
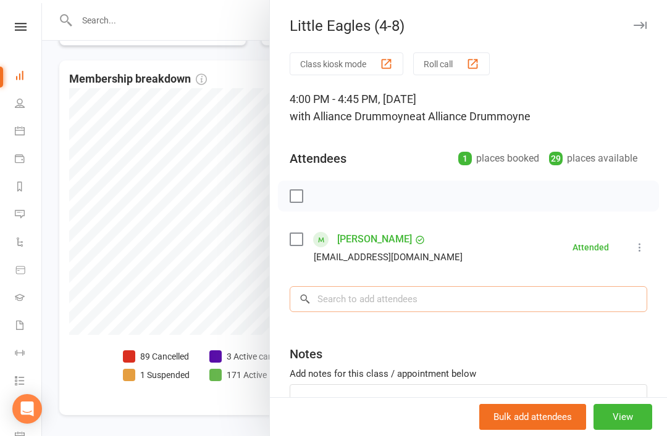
click at [470, 304] on input "search" at bounding box center [468, 299] width 357 height 26
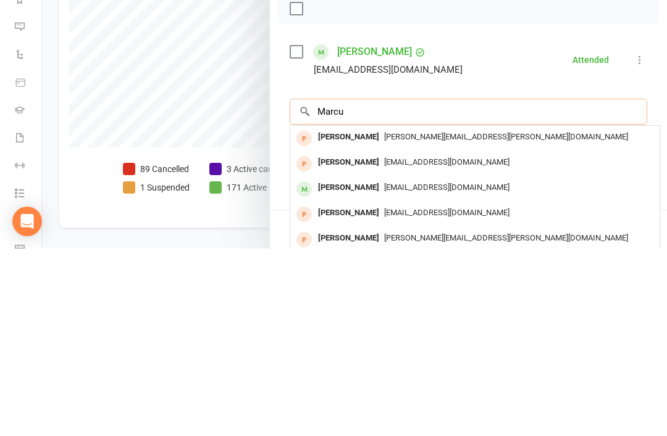
type input "Marcu"
click at [434, 345] on span "tinamarysaad@gmail.com" at bounding box center [446, 349] width 125 height 9
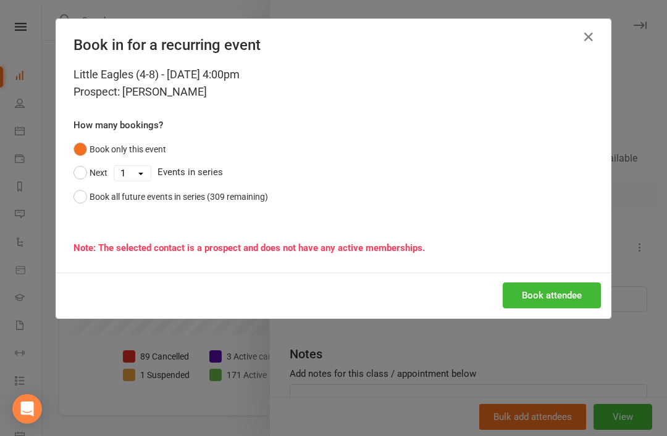
click at [546, 294] on button "Book attendee" at bounding box center [551, 296] width 98 height 26
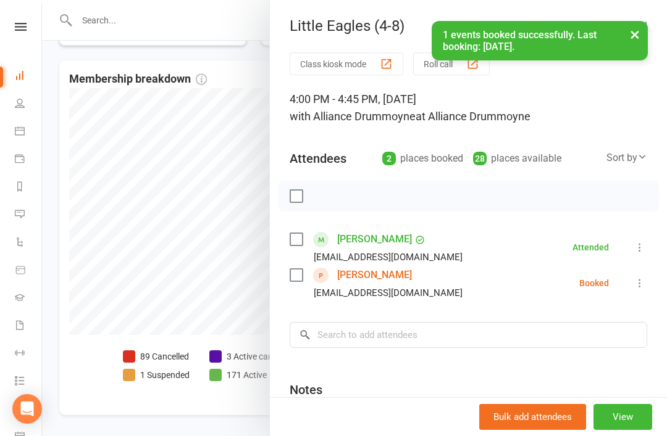
click at [645, 286] on icon at bounding box center [639, 283] width 12 height 12
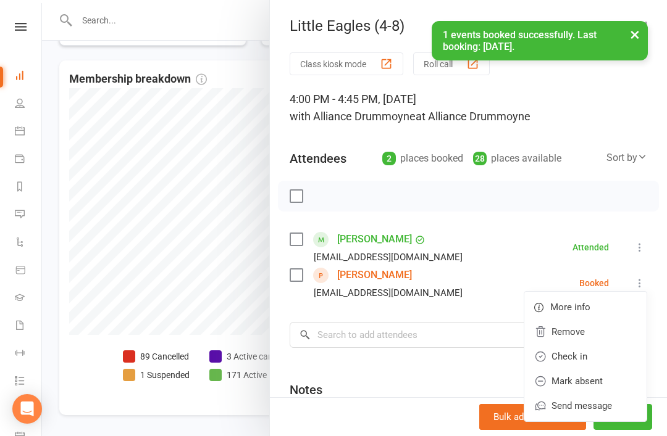
click at [585, 333] on link "Remove" at bounding box center [585, 332] width 122 height 25
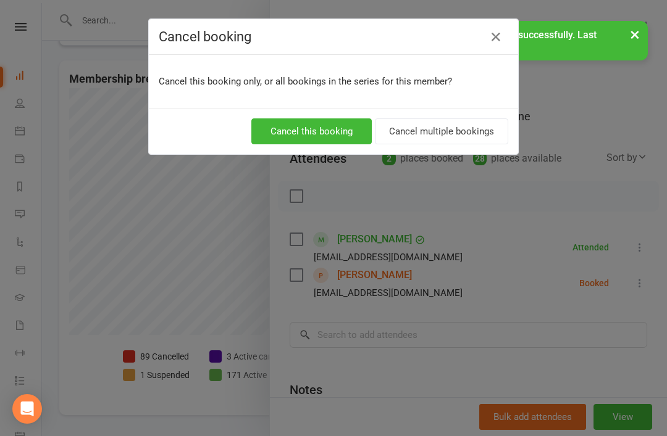
click at [327, 133] on button "Cancel this booking" at bounding box center [311, 132] width 120 height 26
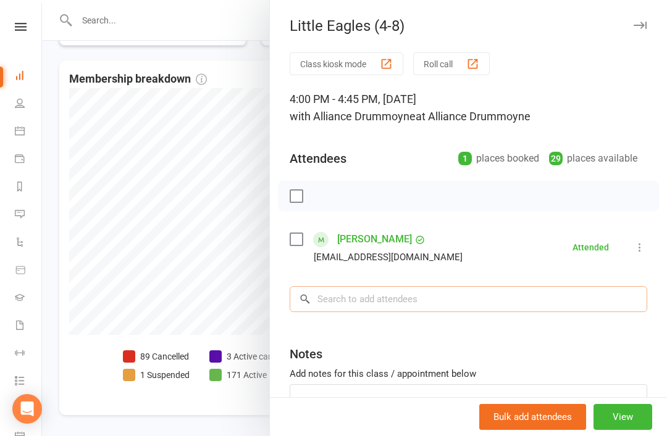
click at [514, 304] on input "search" at bounding box center [468, 299] width 357 height 26
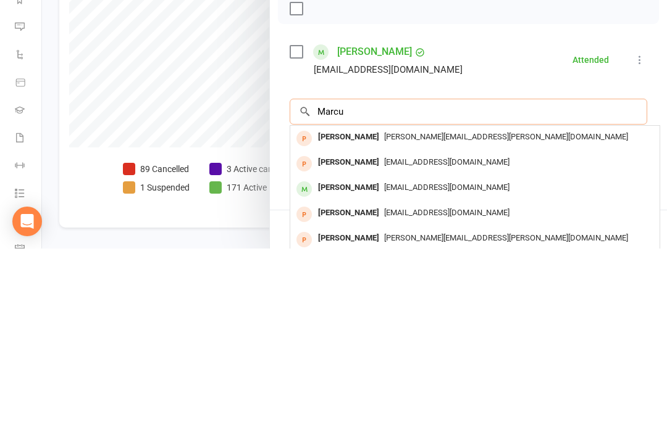
type input "Marcu"
click at [407, 370] on span "tinamarysaad@gmail.com" at bounding box center [446, 374] width 125 height 9
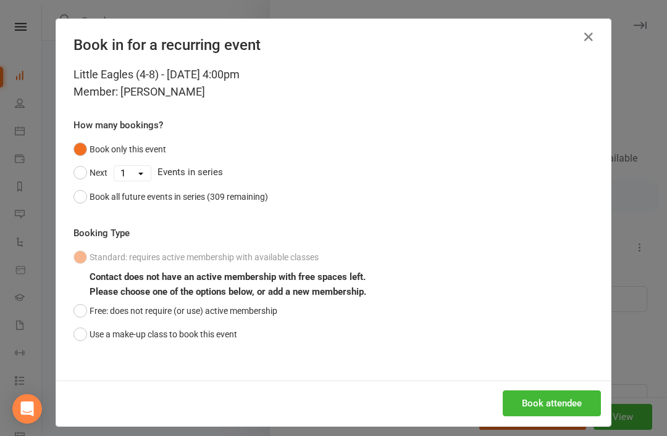
click at [156, 310] on button "Free: does not require (or use) active membership" at bounding box center [175, 310] width 204 height 23
click at [226, 336] on button "Use a make-up class to book this event" at bounding box center [155, 334] width 164 height 23
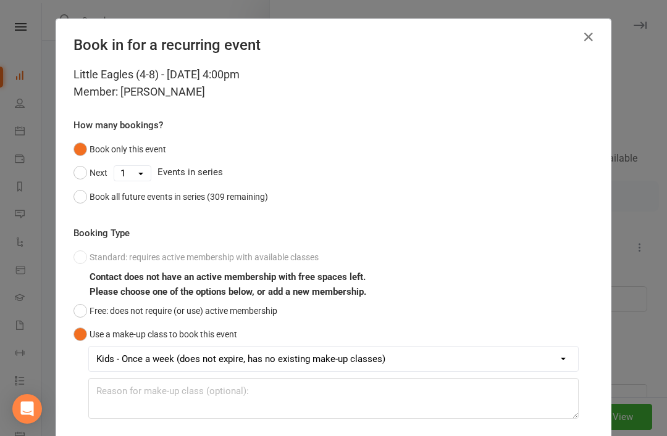
click at [542, 359] on select "Kids - Once a week (does not expire, has no existing make-up classes)" at bounding box center [333, 359] width 489 height 25
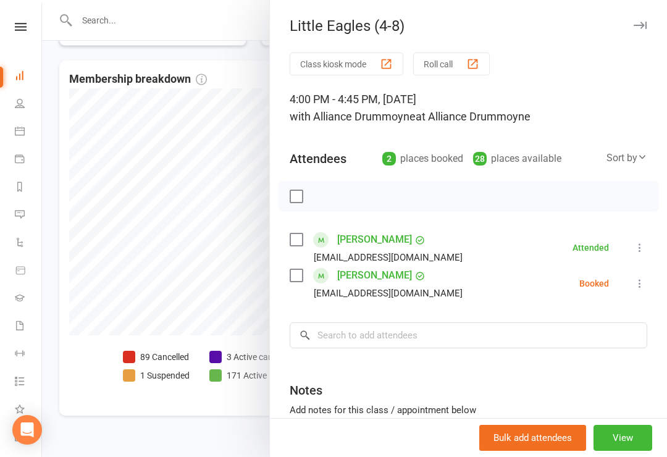
click at [56, 106] on div at bounding box center [354, 228] width 625 height 457
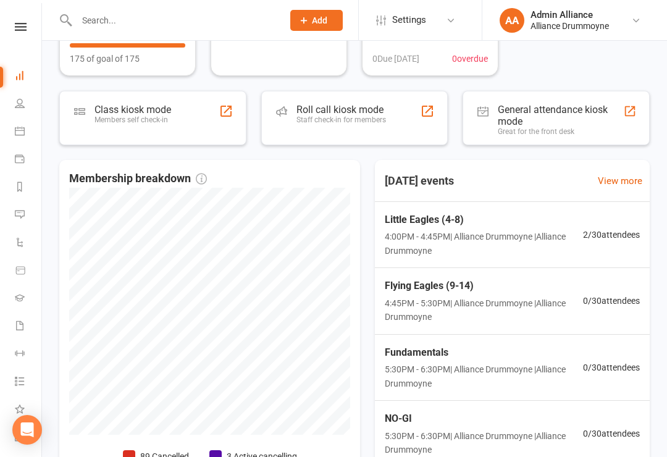
scroll to position [0, 0]
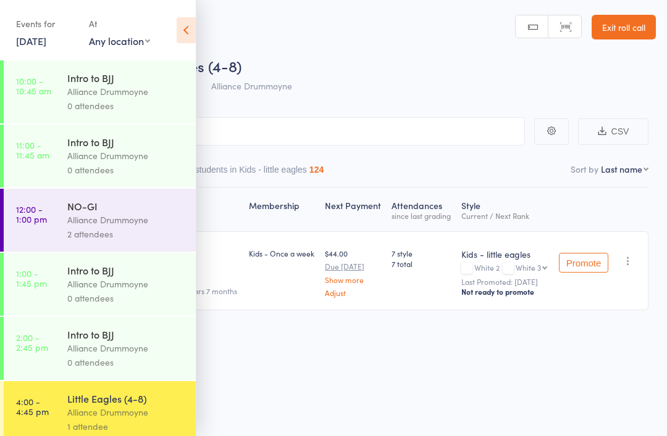
click at [193, 35] on icon at bounding box center [186, 30] width 19 height 26
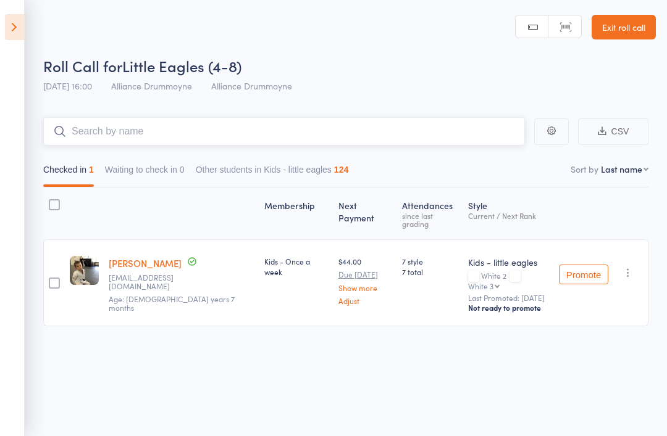
click at [280, 134] on input "search" at bounding box center [283, 131] width 481 height 28
type input "[PERSON_NAME]"
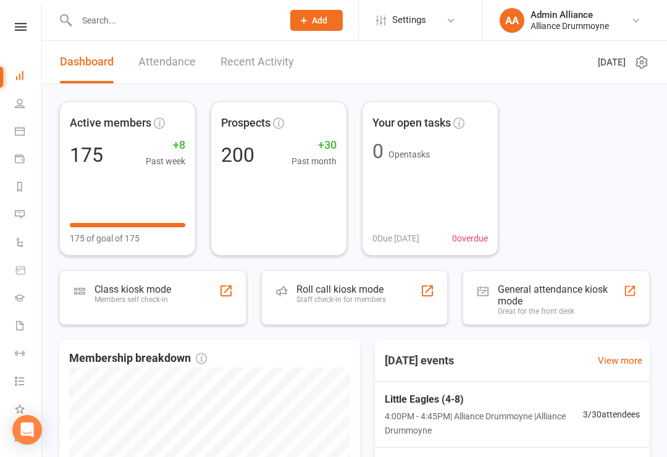
click at [375, 300] on div "Staff check-in for members" at bounding box center [341, 299] width 90 height 9
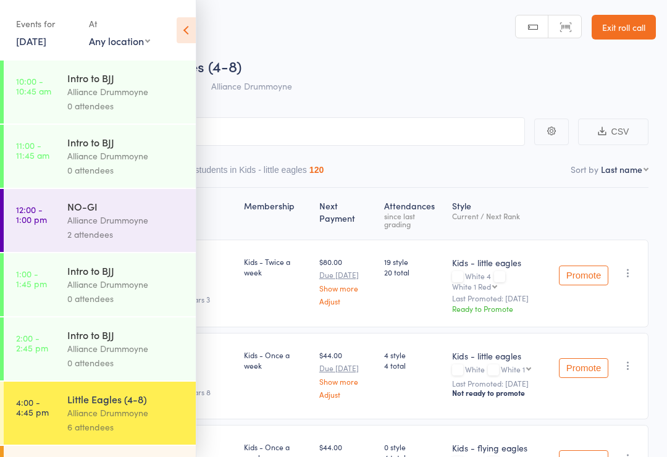
click at [185, 31] on icon at bounding box center [186, 30] width 19 height 26
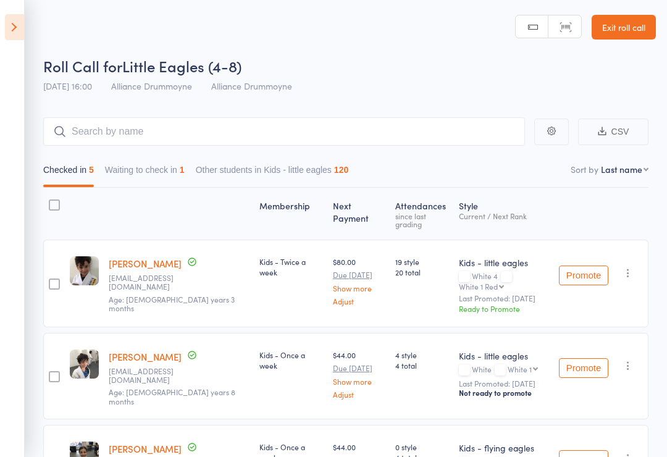
click at [167, 169] on button "Waiting to check in 1" at bounding box center [145, 173] width 80 height 28
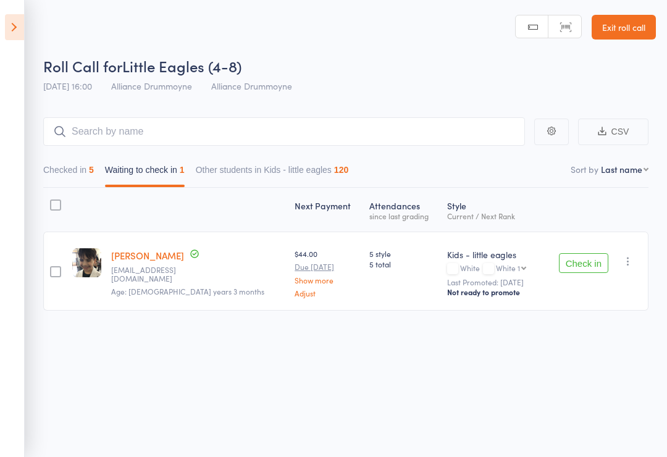
click at [604, 272] on button "Check in" at bounding box center [583, 263] width 49 height 20
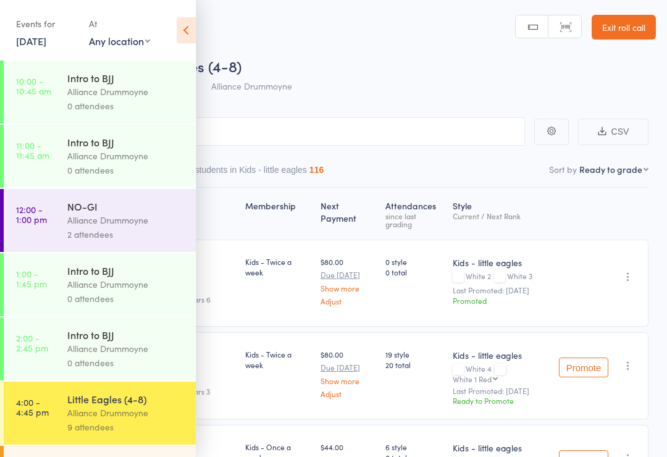
scroll to position [593, 0]
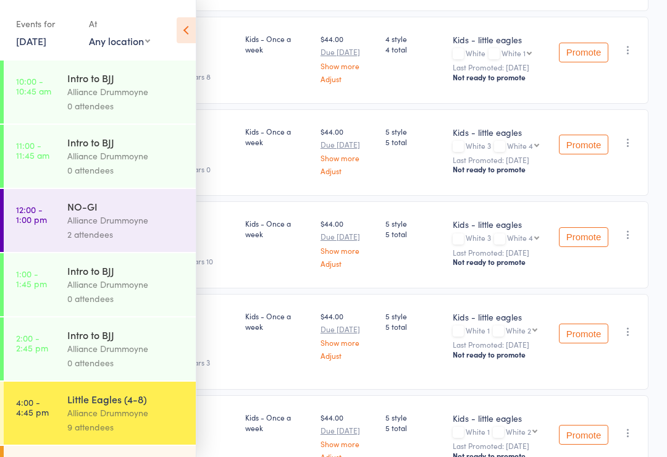
click at [194, 21] on icon at bounding box center [186, 30] width 19 height 26
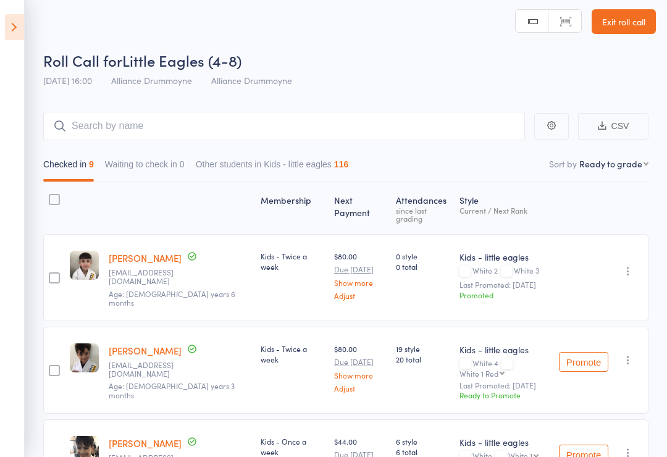
scroll to position [0, 0]
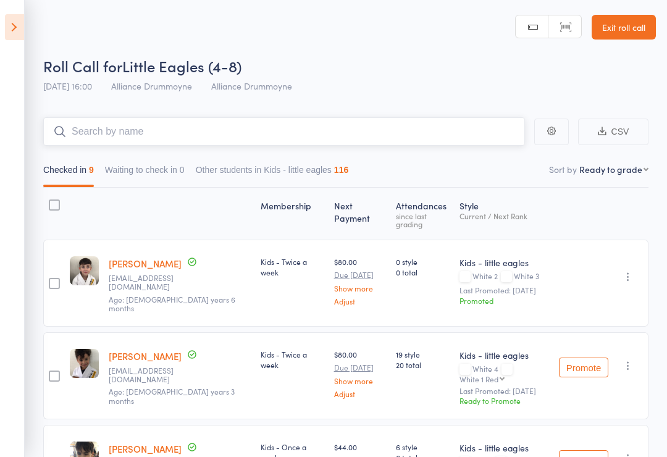
click at [459, 122] on input "search" at bounding box center [283, 131] width 481 height 28
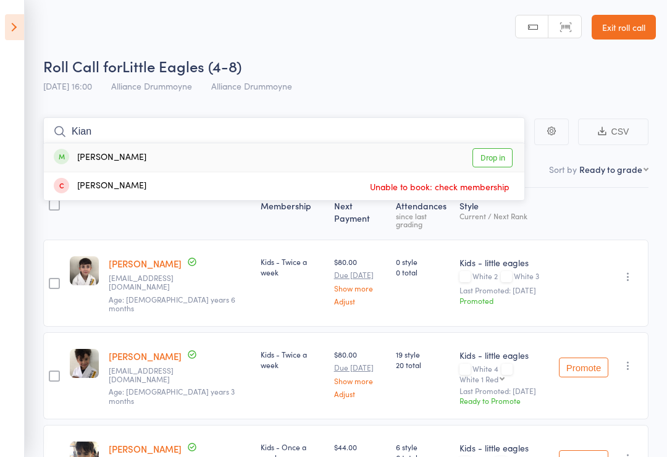
type input "Kian"
click at [509, 152] on link "Drop in" at bounding box center [492, 157] width 40 height 19
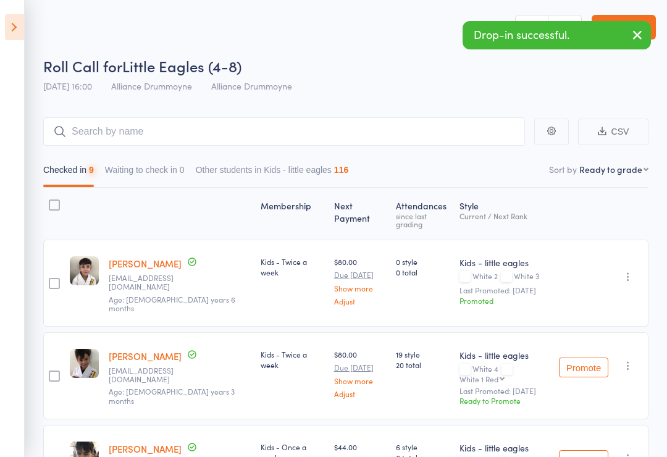
click at [17, 23] on icon at bounding box center [14, 27] width 19 height 26
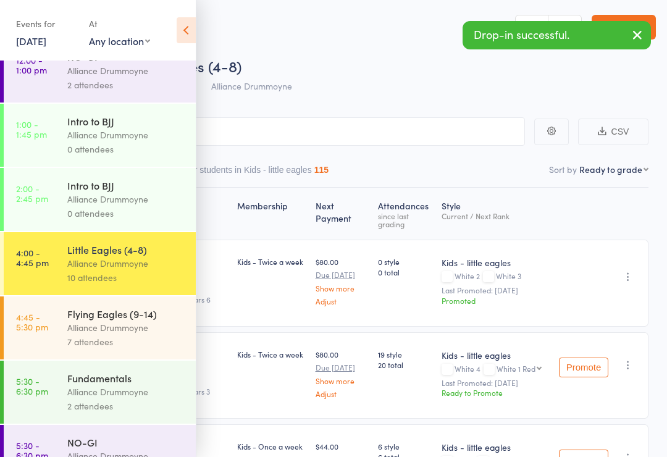
scroll to position [162, 0]
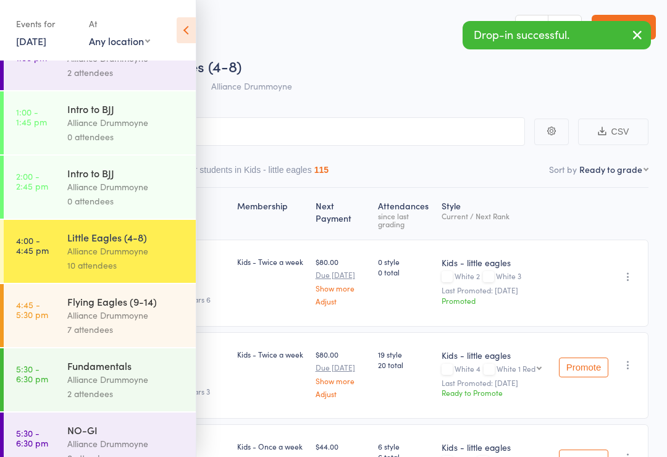
click at [136, 306] on div "Flying Eagles (9-14)" at bounding box center [126, 301] width 118 height 14
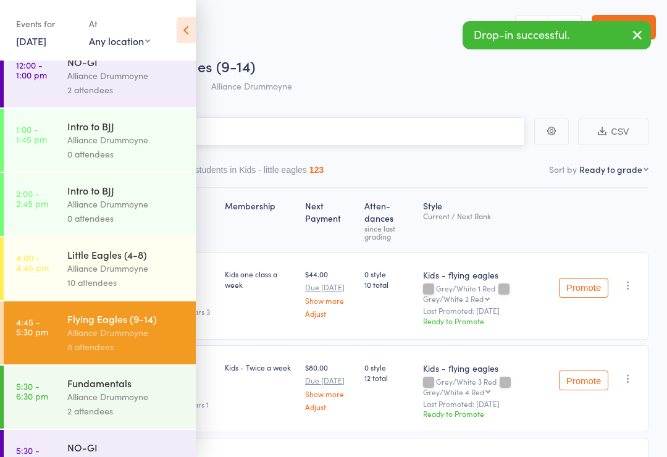
scroll to position [149, 0]
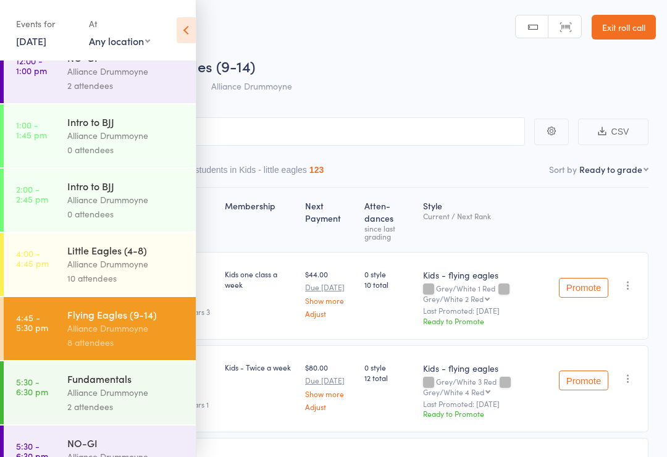
click at [130, 384] on div "Fundamentals" at bounding box center [126, 379] width 118 height 14
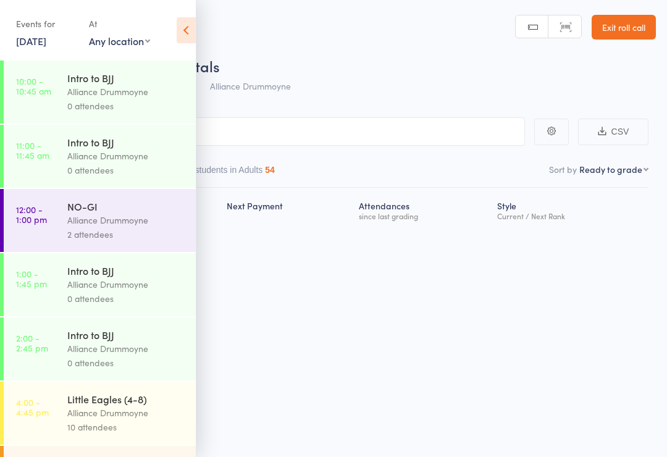
click at [189, 27] on icon at bounding box center [186, 30] width 19 height 26
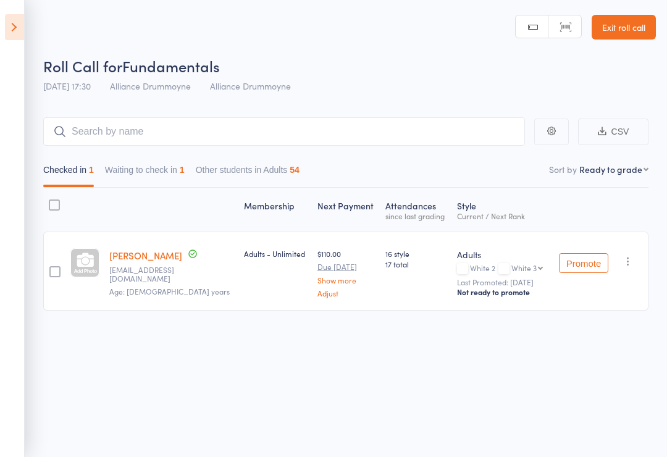
click at [160, 170] on button "Waiting to check in 1" at bounding box center [145, 173] width 80 height 28
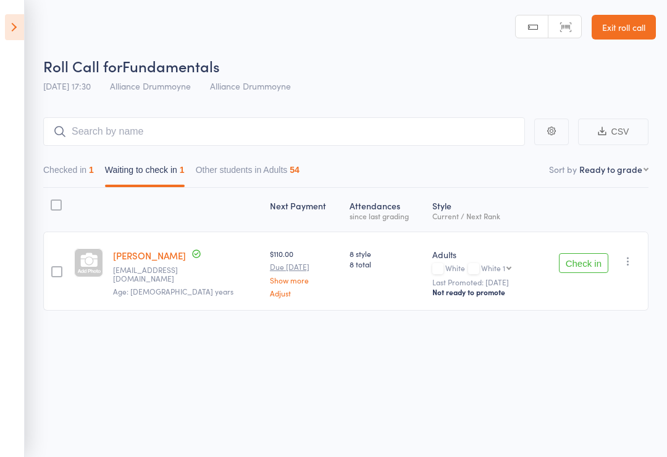
click at [81, 170] on button "Checked in 1" at bounding box center [68, 173] width 51 height 28
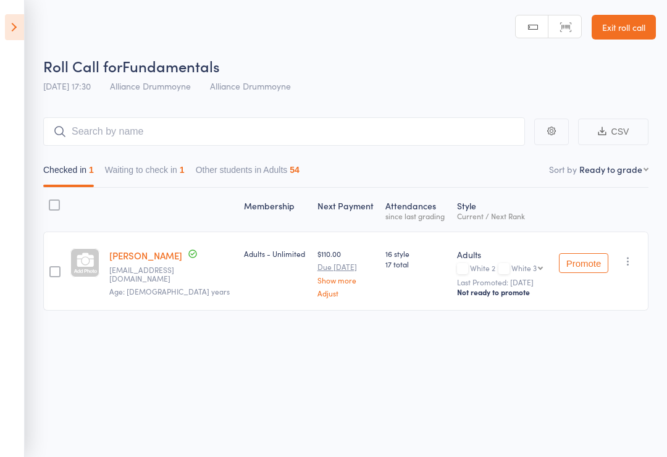
click at [12, 26] on icon at bounding box center [14, 27] width 19 height 26
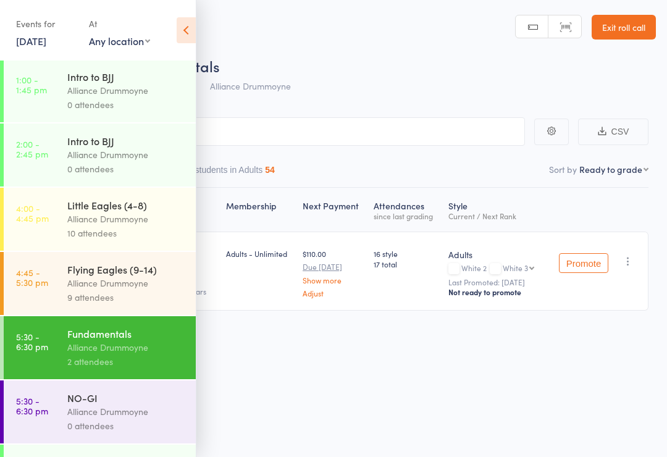
scroll to position [195, 0]
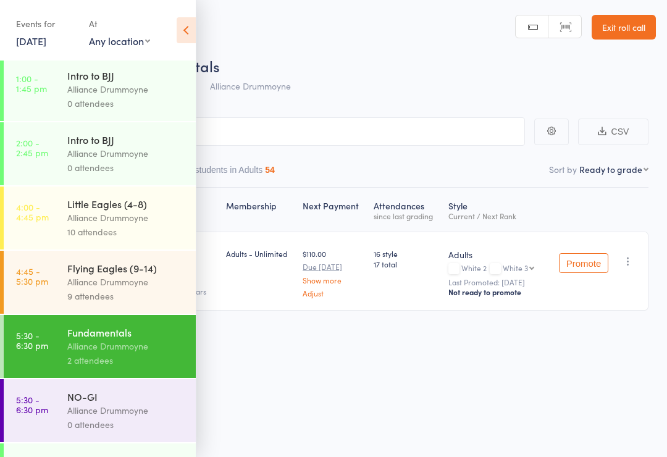
click at [140, 275] on div "Flying Eagles (9-14)" at bounding box center [126, 268] width 118 height 14
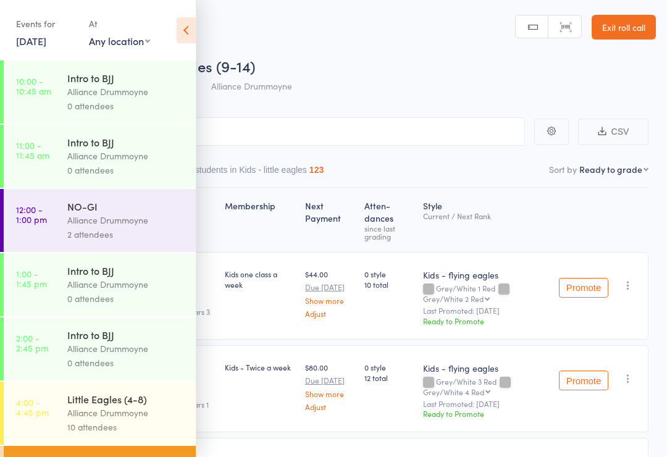
click at [191, 29] on icon at bounding box center [186, 30] width 19 height 26
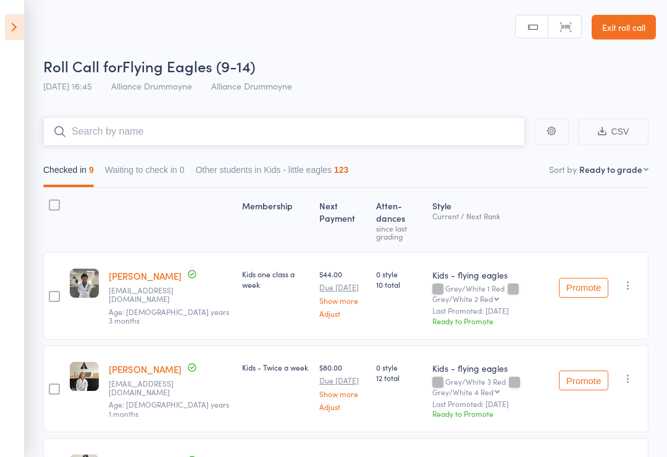
click at [319, 122] on input "search" at bounding box center [283, 131] width 481 height 28
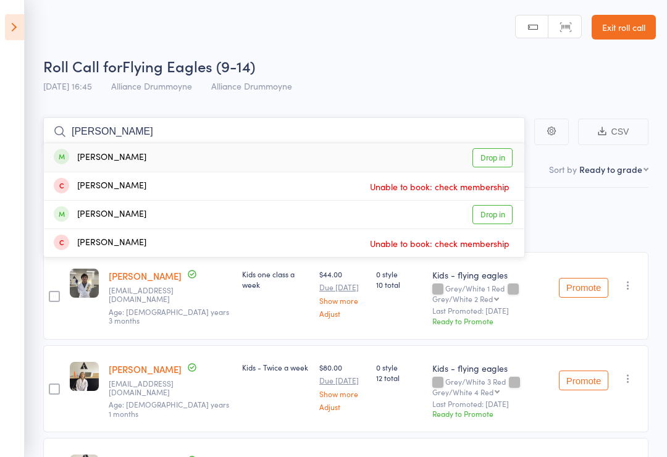
type input "Nieva"
click at [497, 163] on link "Drop in" at bounding box center [492, 157] width 40 height 19
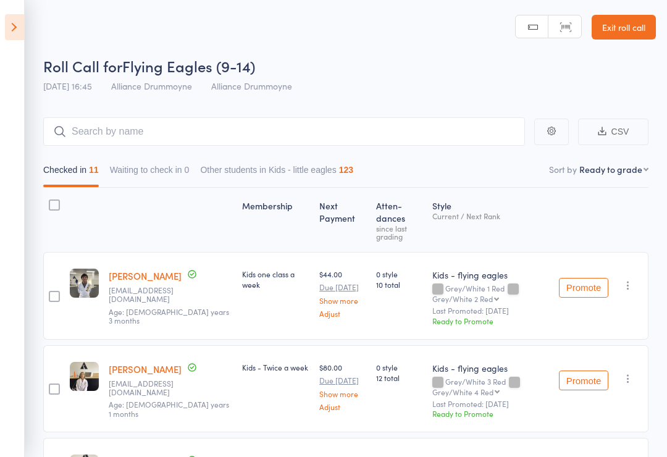
click at [626, 28] on link "Exit roll call" at bounding box center [623, 27] width 64 height 25
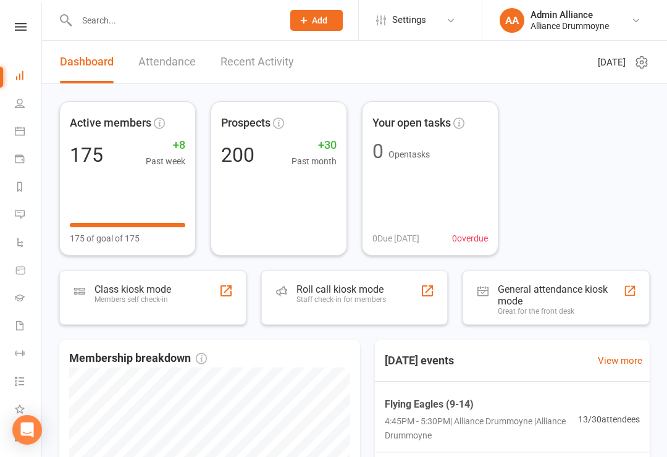
click at [347, 298] on div "Staff check-in for members" at bounding box center [341, 299] width 90 height 9
